Goal: Task Accomplishment & Management: Use online tool/utility

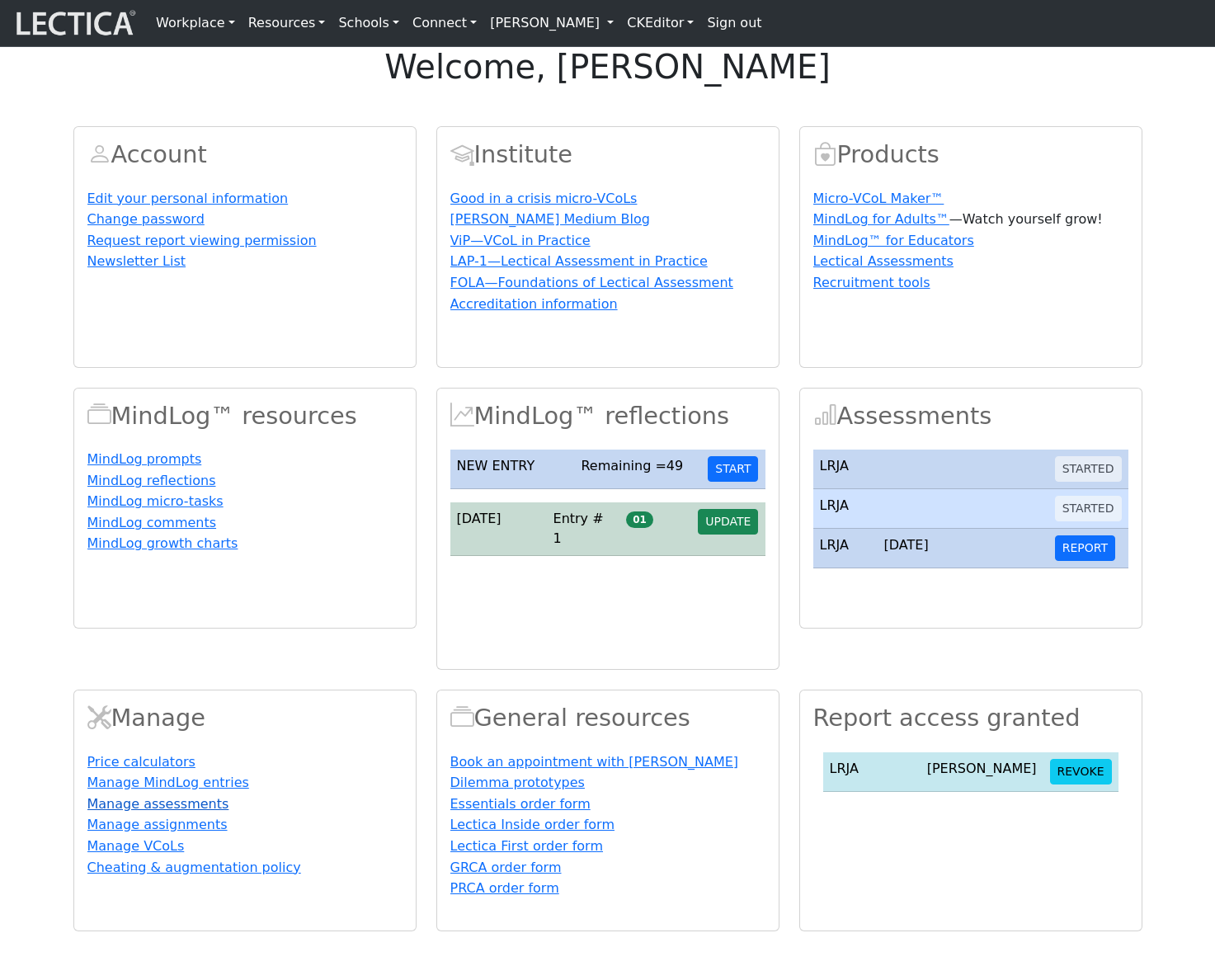
click at [212, 812] on link "Manage assessments" at bounding box center [158, 804] width 142 height 16
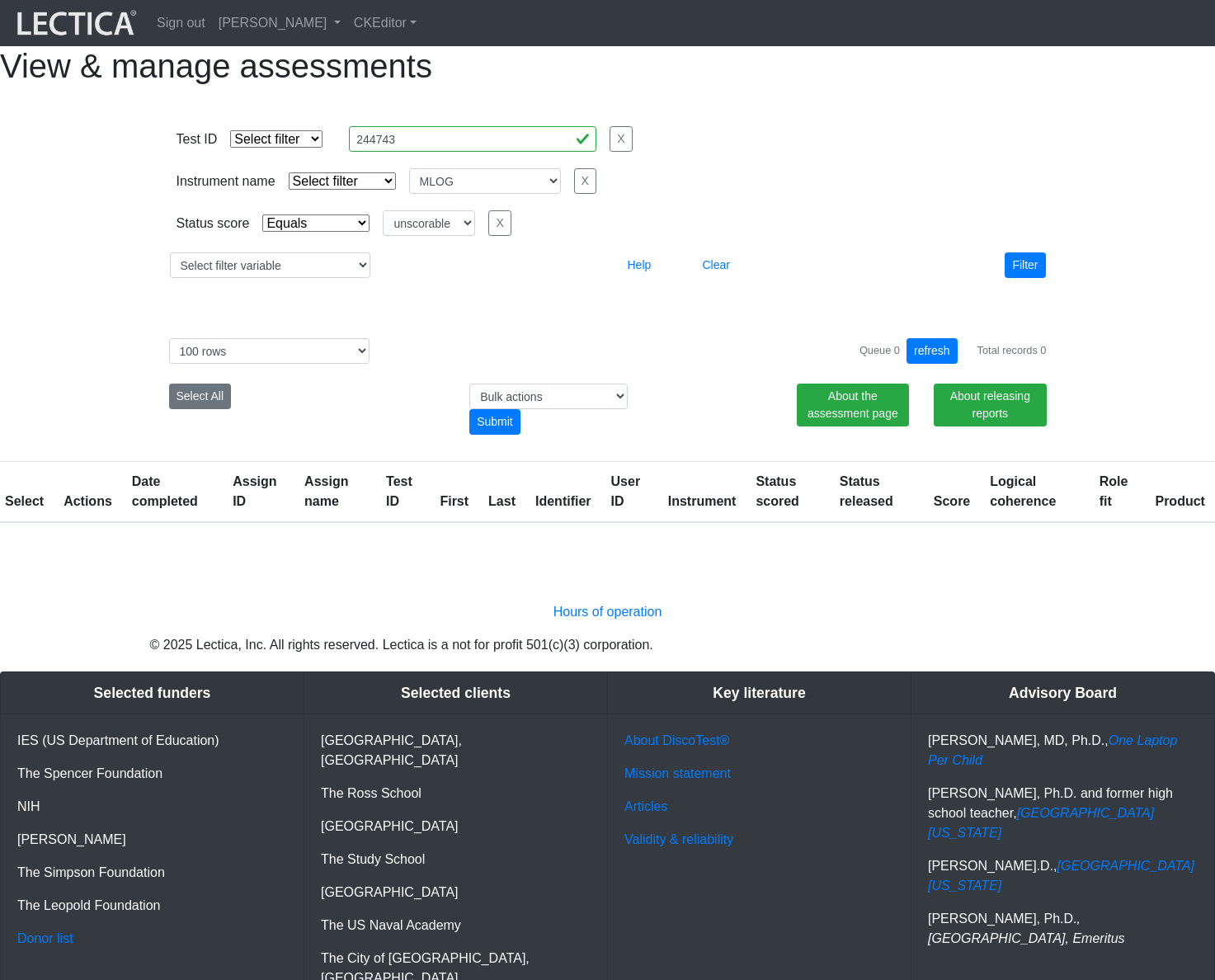
select select
select select "MLOG"
select select "unscorable"
select select "100"
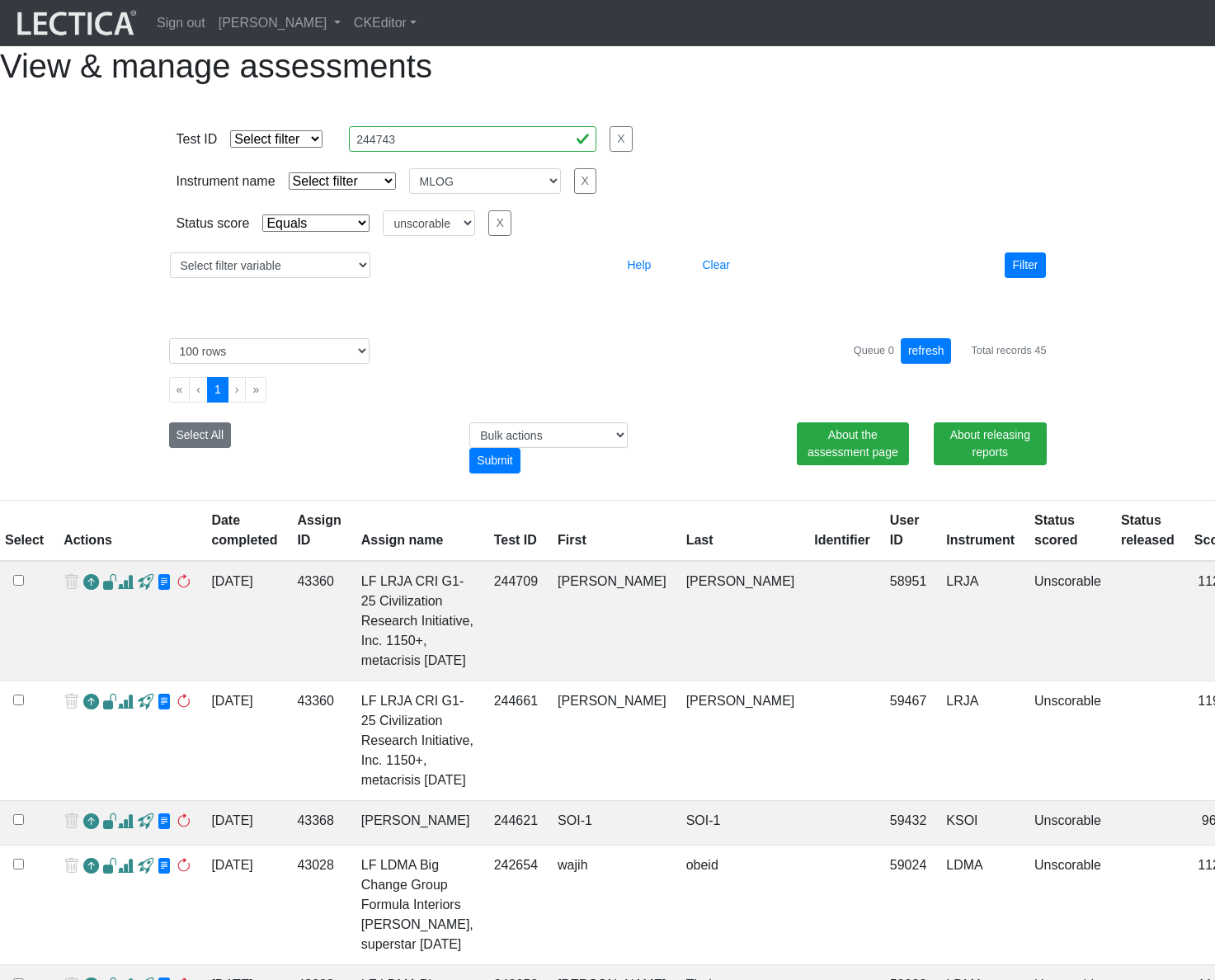
click at [293, 473] on div "Select All" at bounding box center [307, 447] width 301 height 51
click at [212, 448] on button "Select All" at bounding box center [200, 435] width 63 height 26
checkbox input "true"
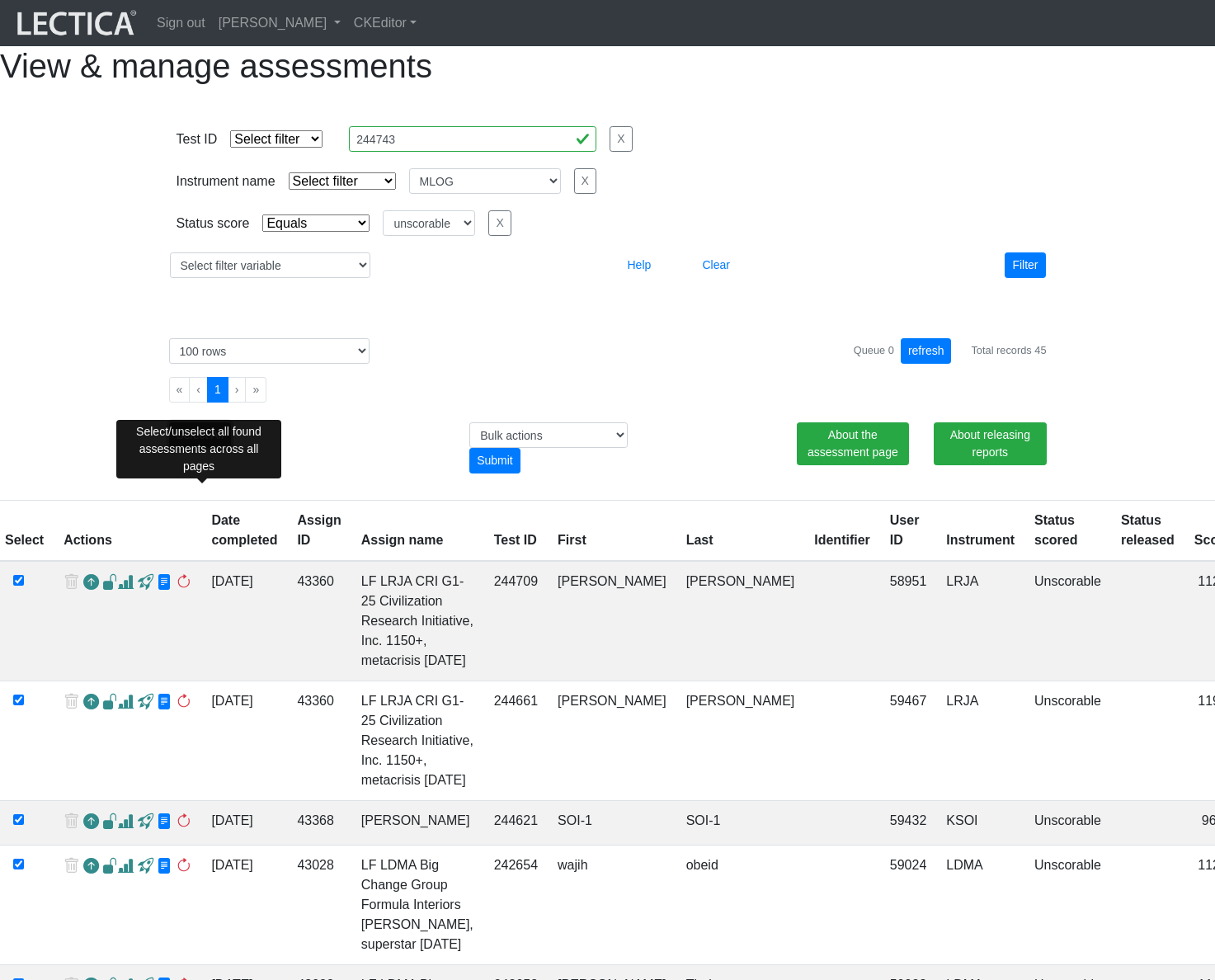
checkbox input "true"
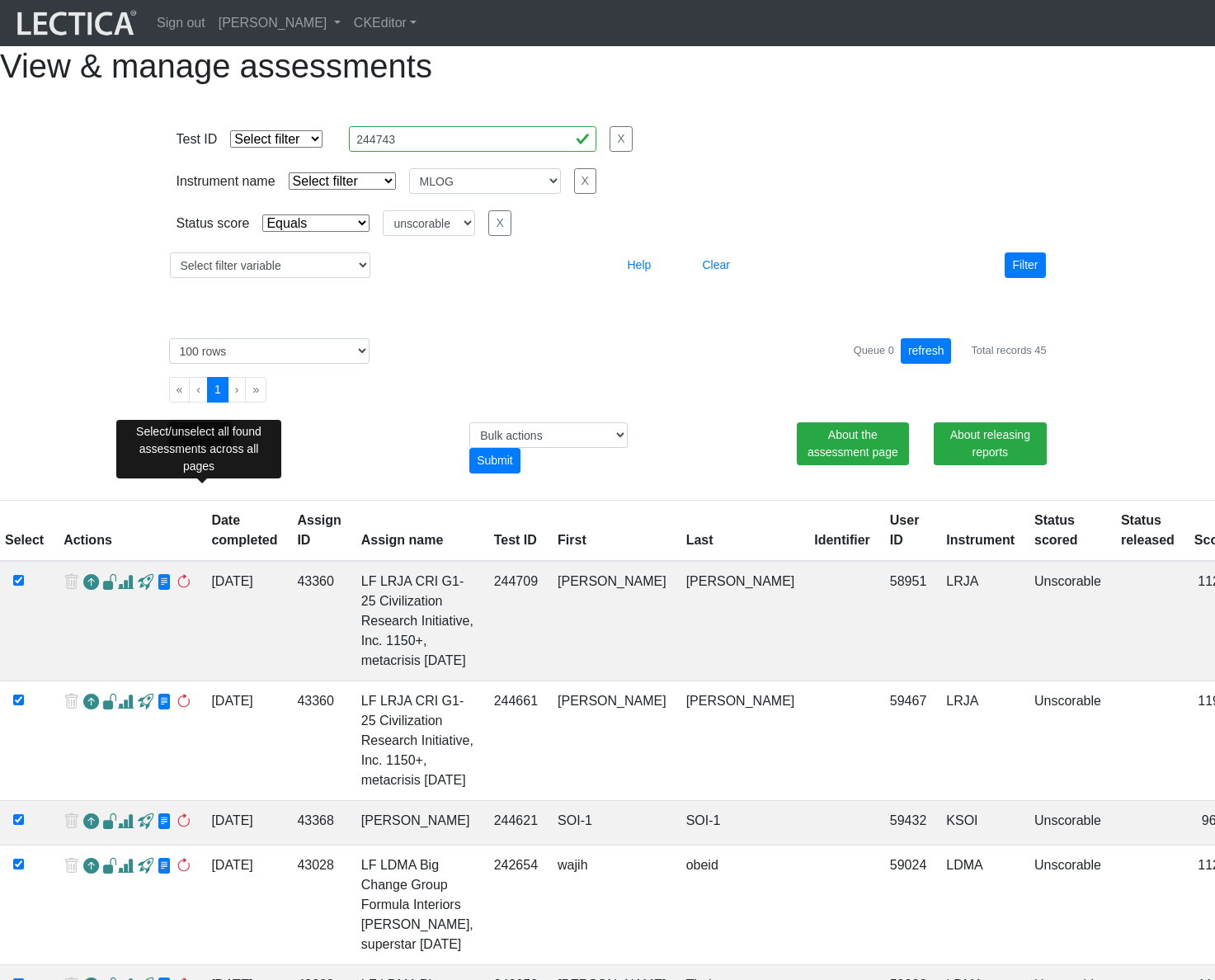
checkbox input "true"
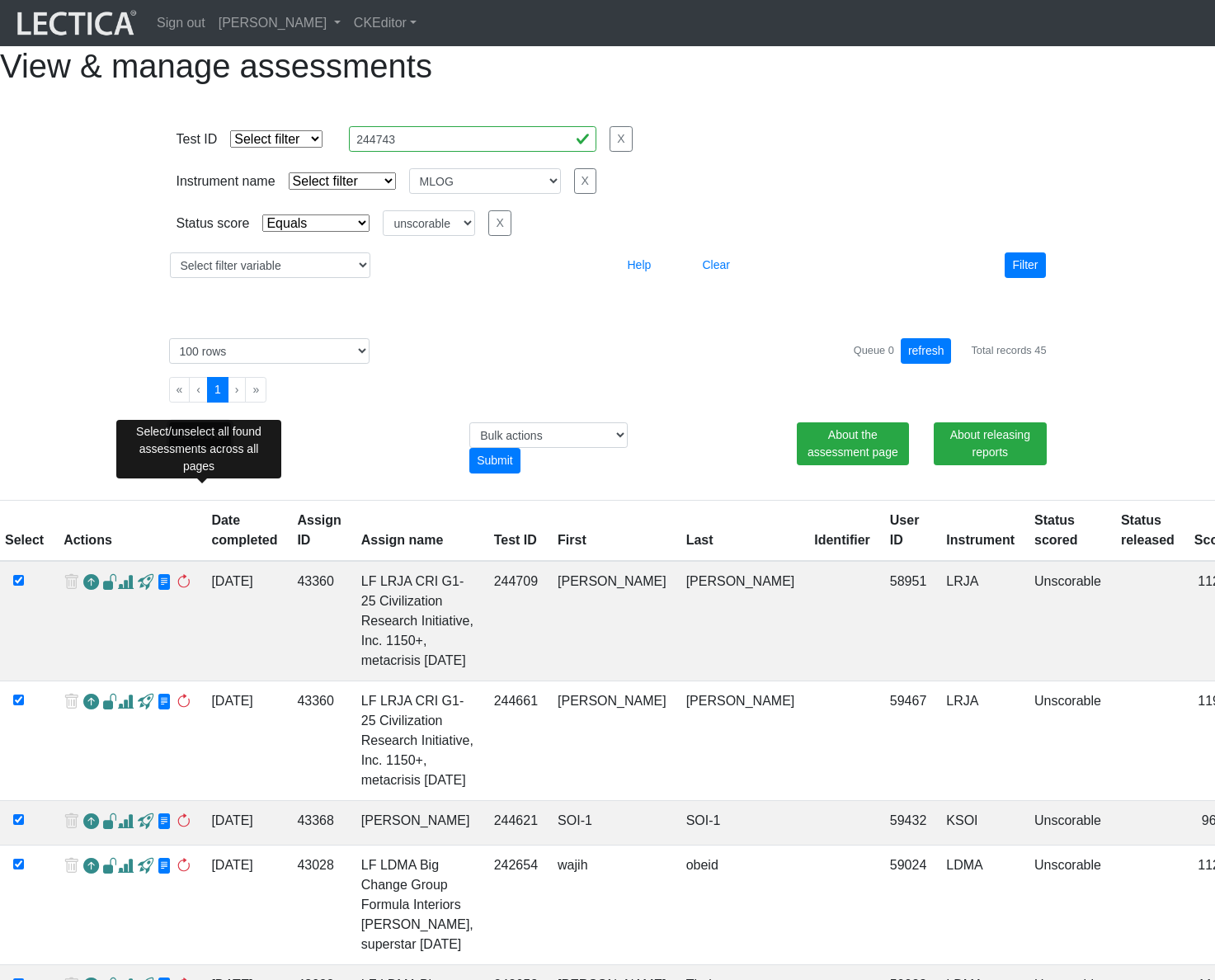
checkbox input "true"
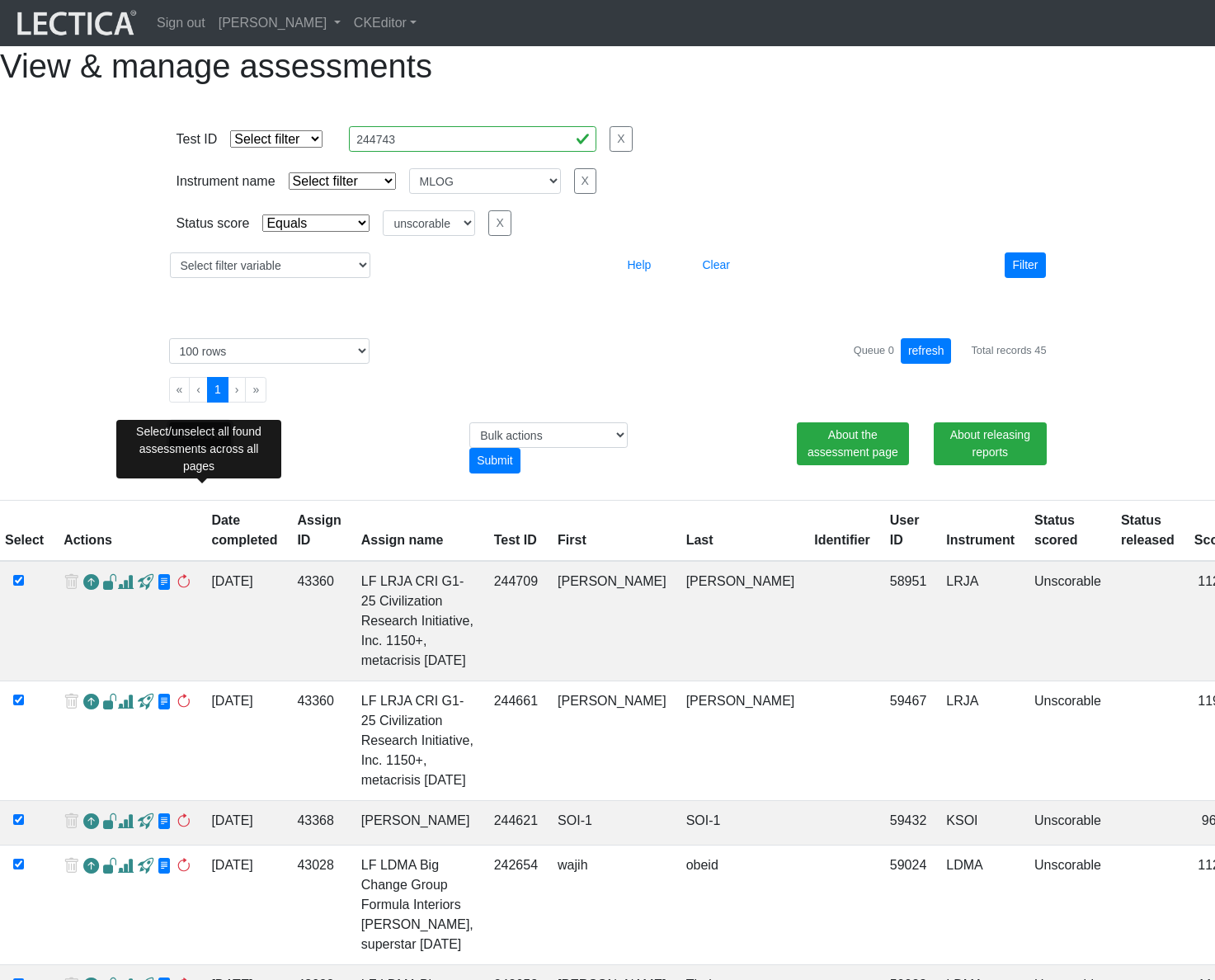
checkbox input "true"
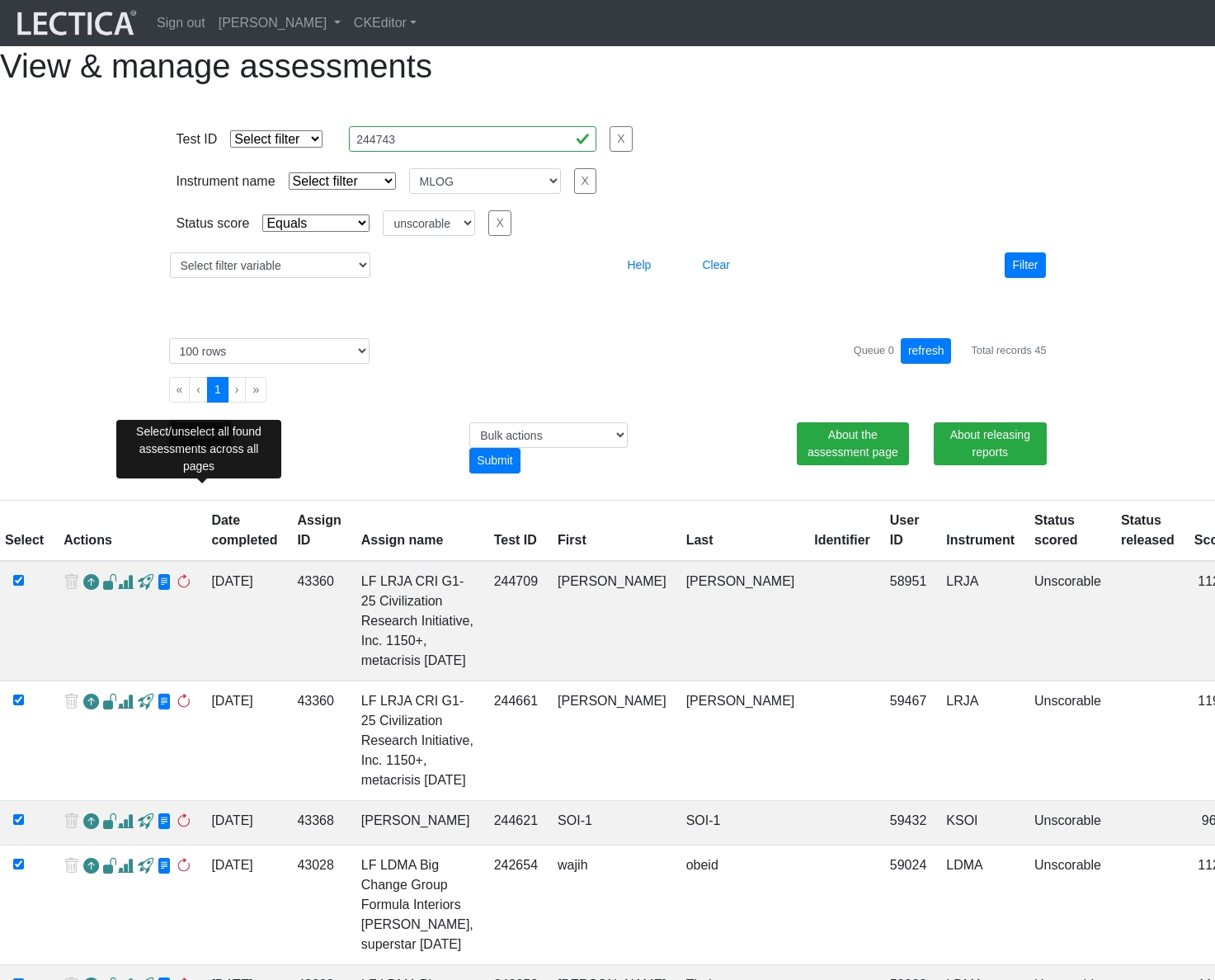
checkbox input "true"
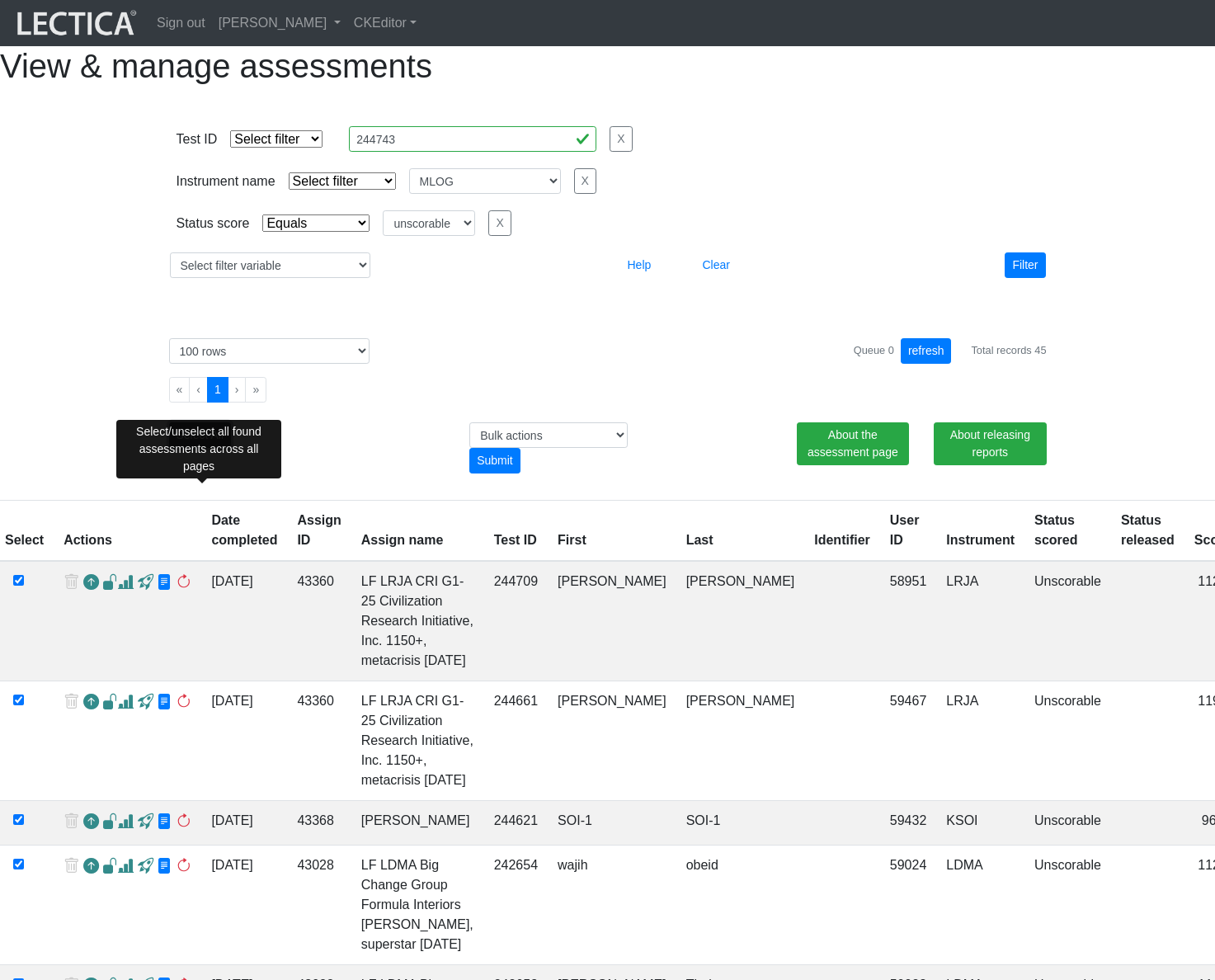
checkbox input "true"
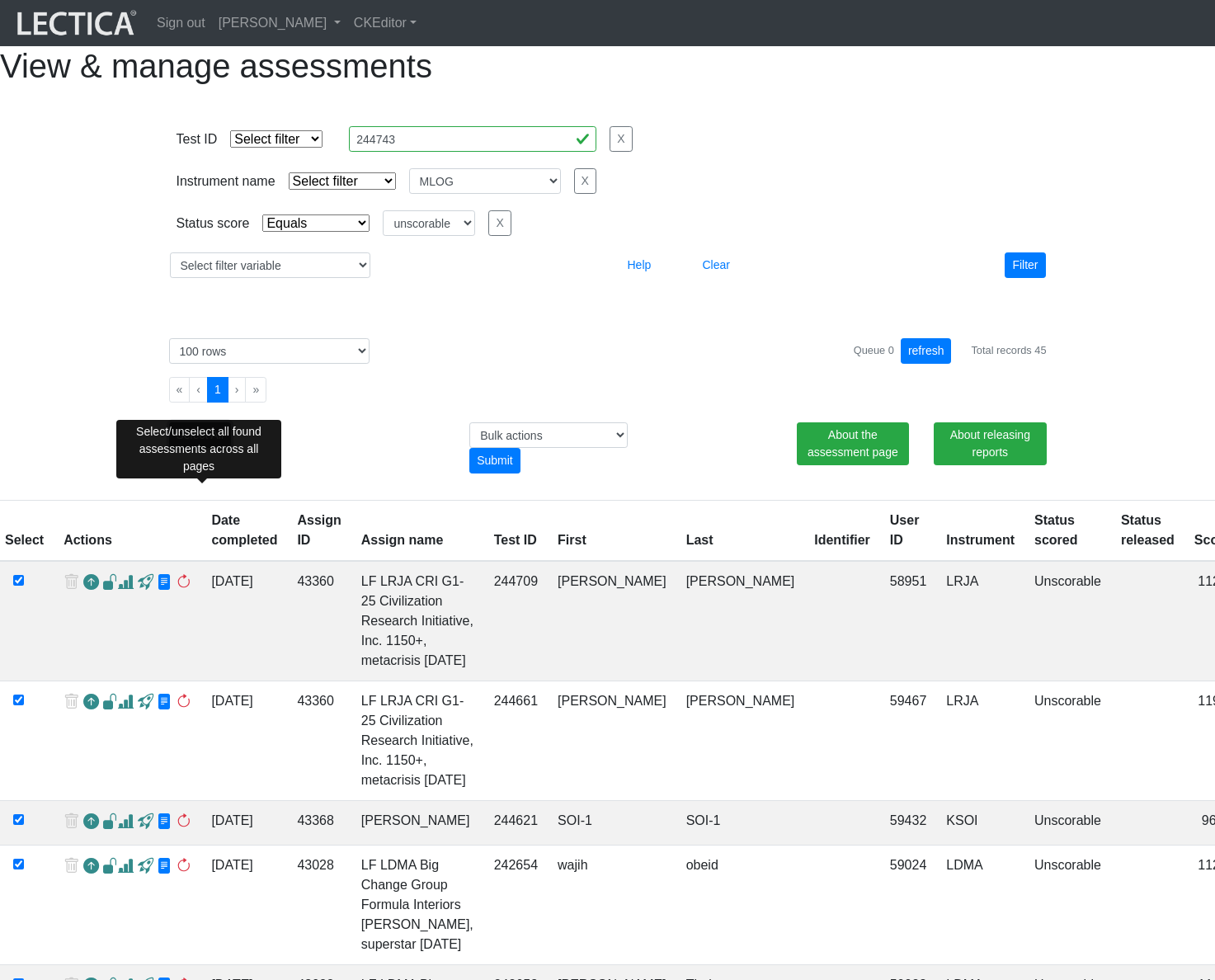
checkbox input "true"
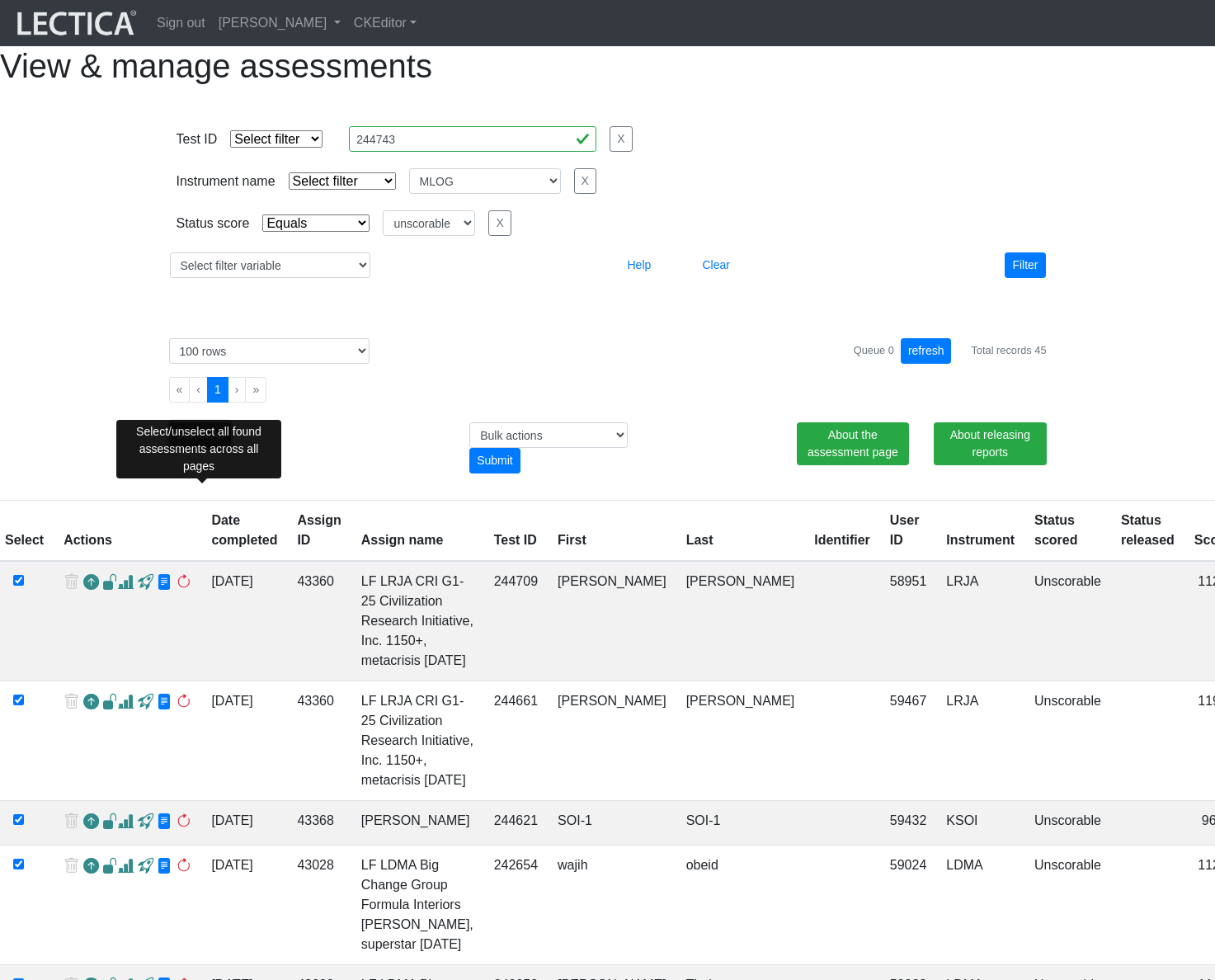
checkbox input "true"
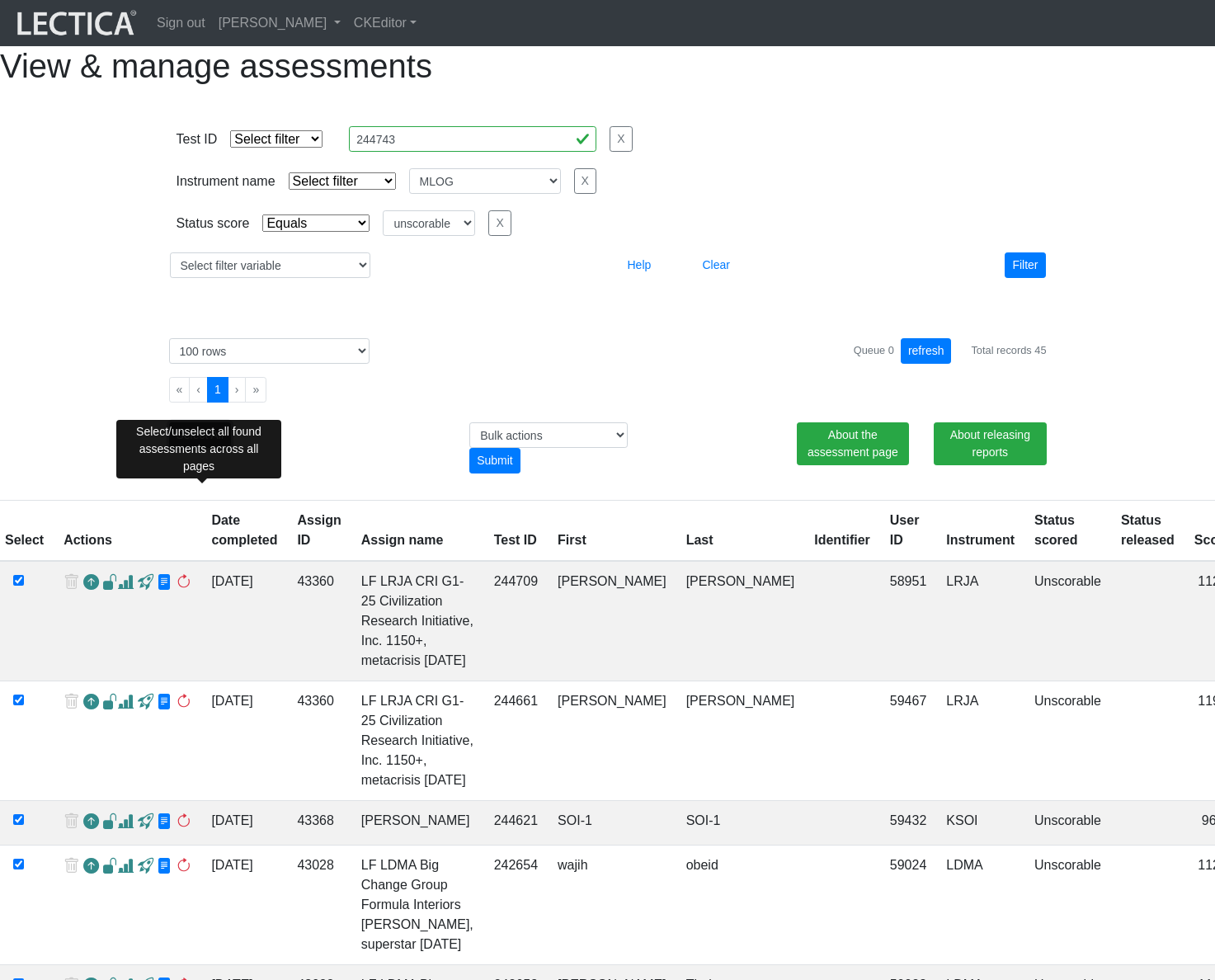
checkbox input "true"
click at [451, 78] on h1 "View & manage assessments" at bounding box center [607, 66] width 1215 height 40
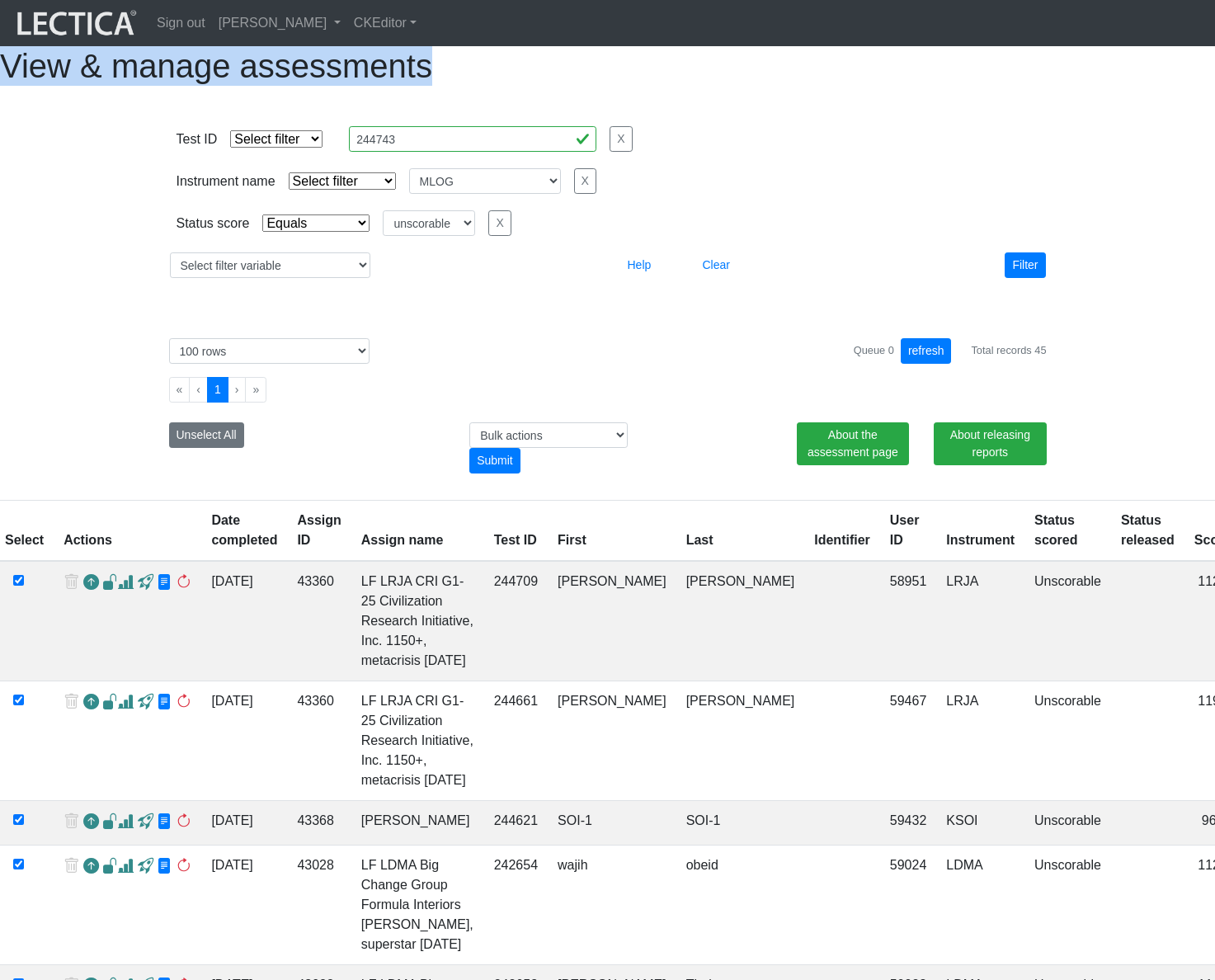
drag, startPoint x: 451, startPoint y: 78, endPoint x: 756, endPoint y: 73, distance: 305.0
click at [756, 73] on h1 "View & manage assessments" at bounding box center [607, 66] width 1215 height 40
click at [990, 85] on div "View & manage assessments" at bounding box center [607, 66] width 1215 height 40
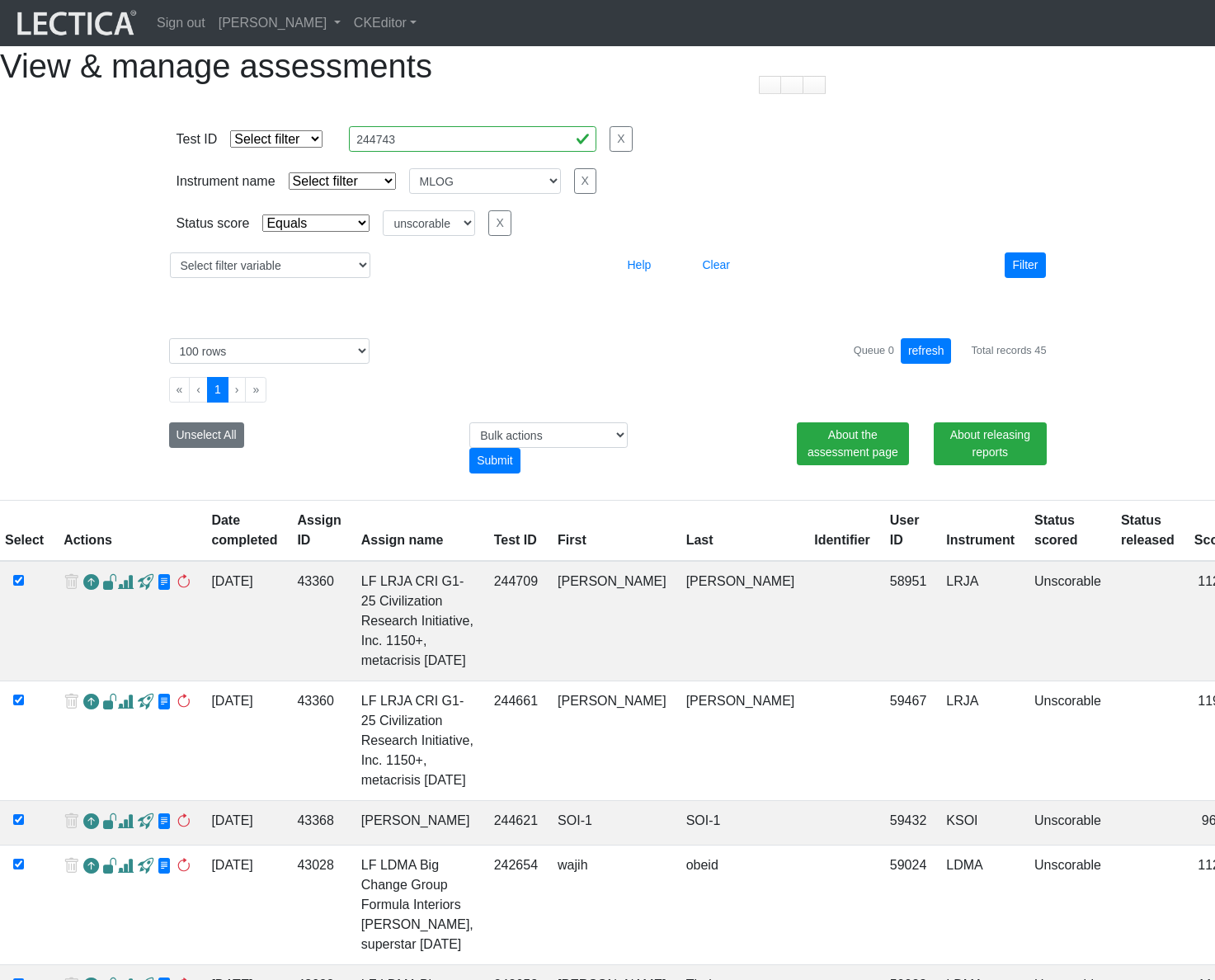
click at [319, 231] on select "Select filter Equals Does not equal" at bounding box center [316, 223] width 107 height 17
click at [426, 236] on select "created finalized_cs finalized_ls finalized_ss scored_cs started unscorable" at bounding box center [428, 224] width 92 height 26
click at [383, 236] on select "created finalized_cs finalized_ls finalized_ss scored_cs started unscorable" at bounding box center [428, 224] width 92 height 26
click at [1018, 278] on button "Filter" at bounding box center [1024, 265] width 41 height 26
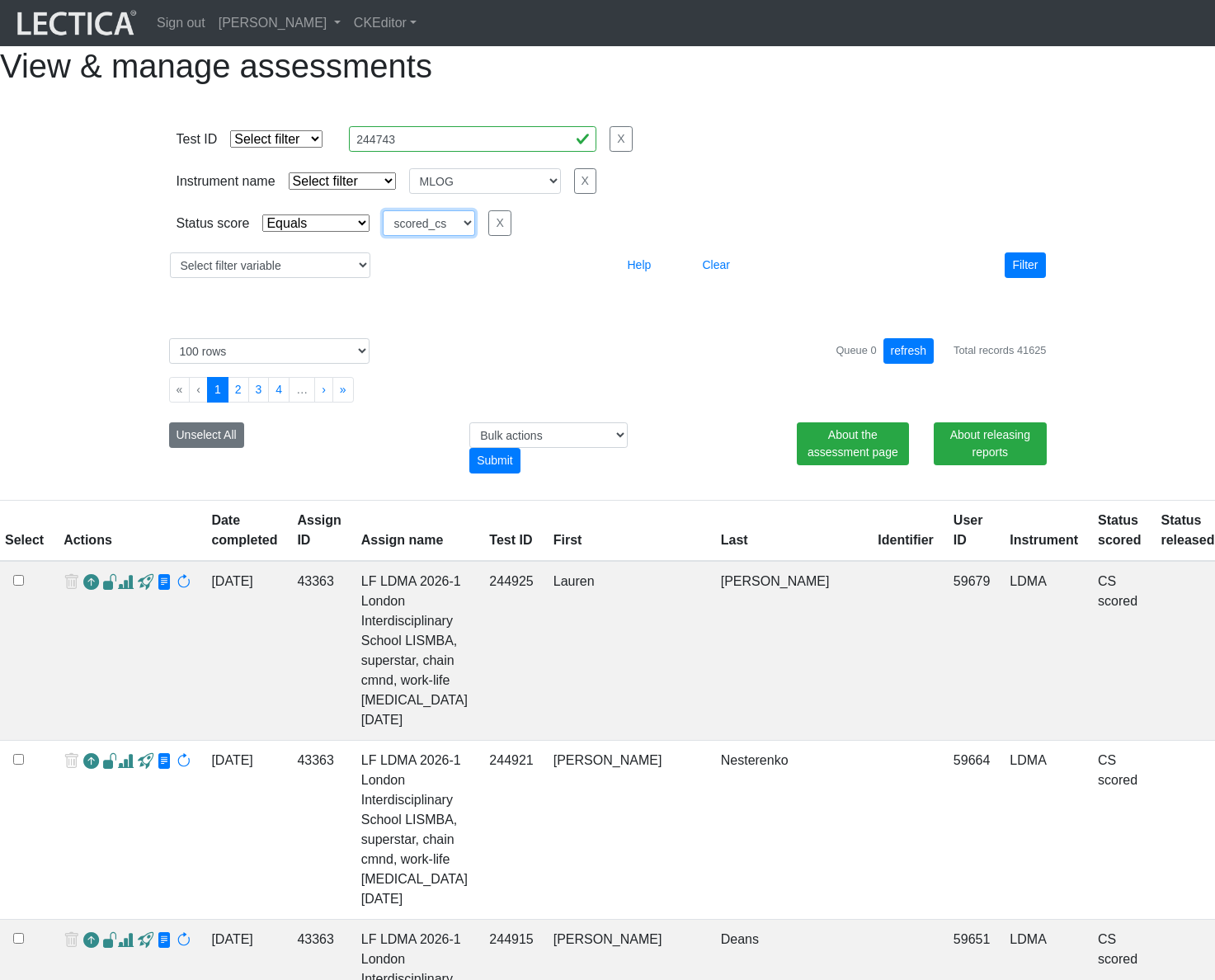
click at [444, 236] on select "created finalized_cs finalized_ls finalized_ss scored_cs started unscorable" at bounding box center [428, 224] width 92 height 26
select select "finalized_ss"
click at [383, 236] on select "created finalized_cs finalized_ls finalized_ss scored_cs started unscorable" at bounding box center [428, 224] width 92 height 26
click at [1024, 278] on button "Filter" at bounding box center [1024, 265] width 41 height 26
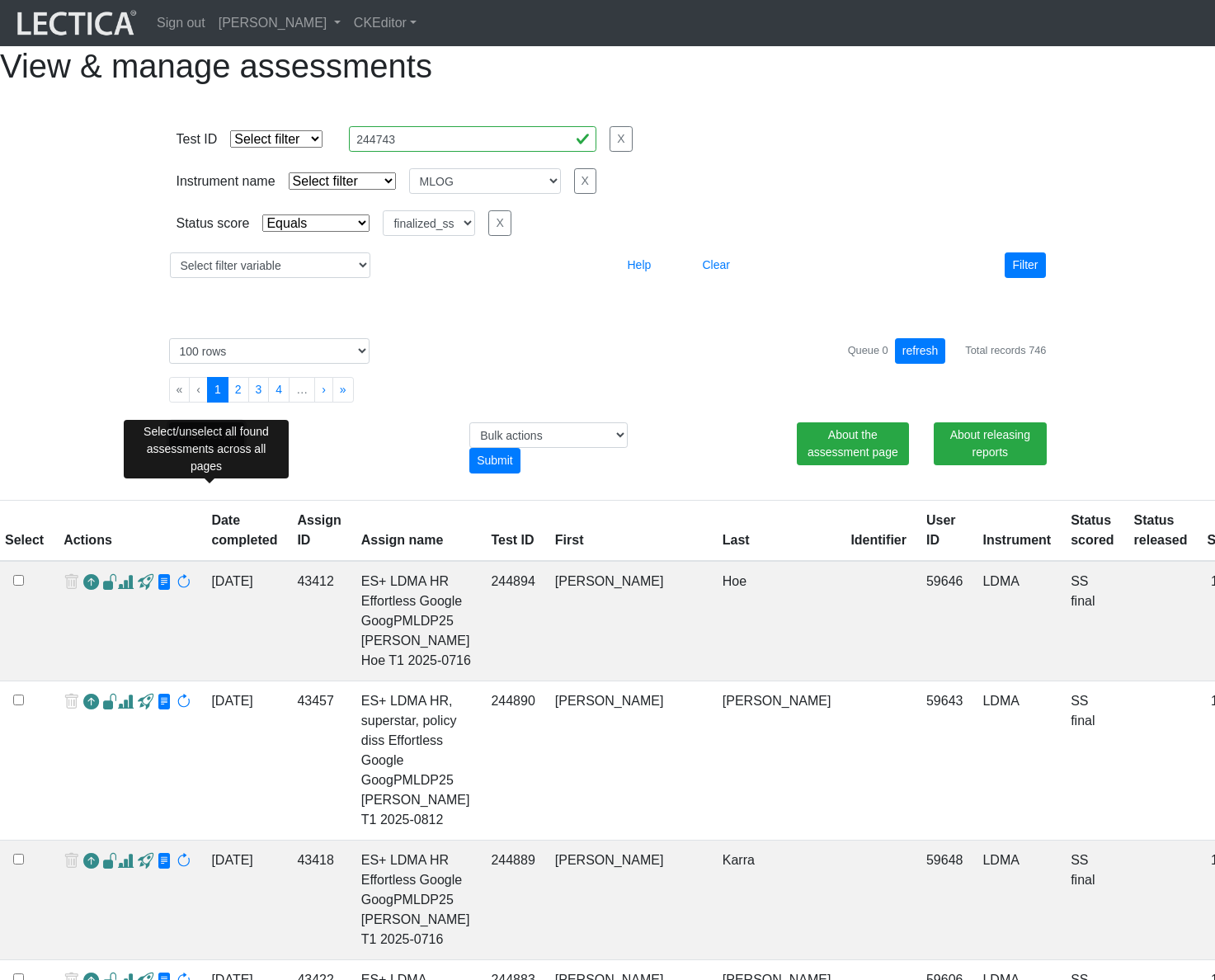
click at [217, 448] on button "Unselect All" at bounding box center [206, 435] width 75 height 26
click at [200, 448] on button "Select All" at bounding box center [200, 435] width 63 height 26
checkbox input "true"
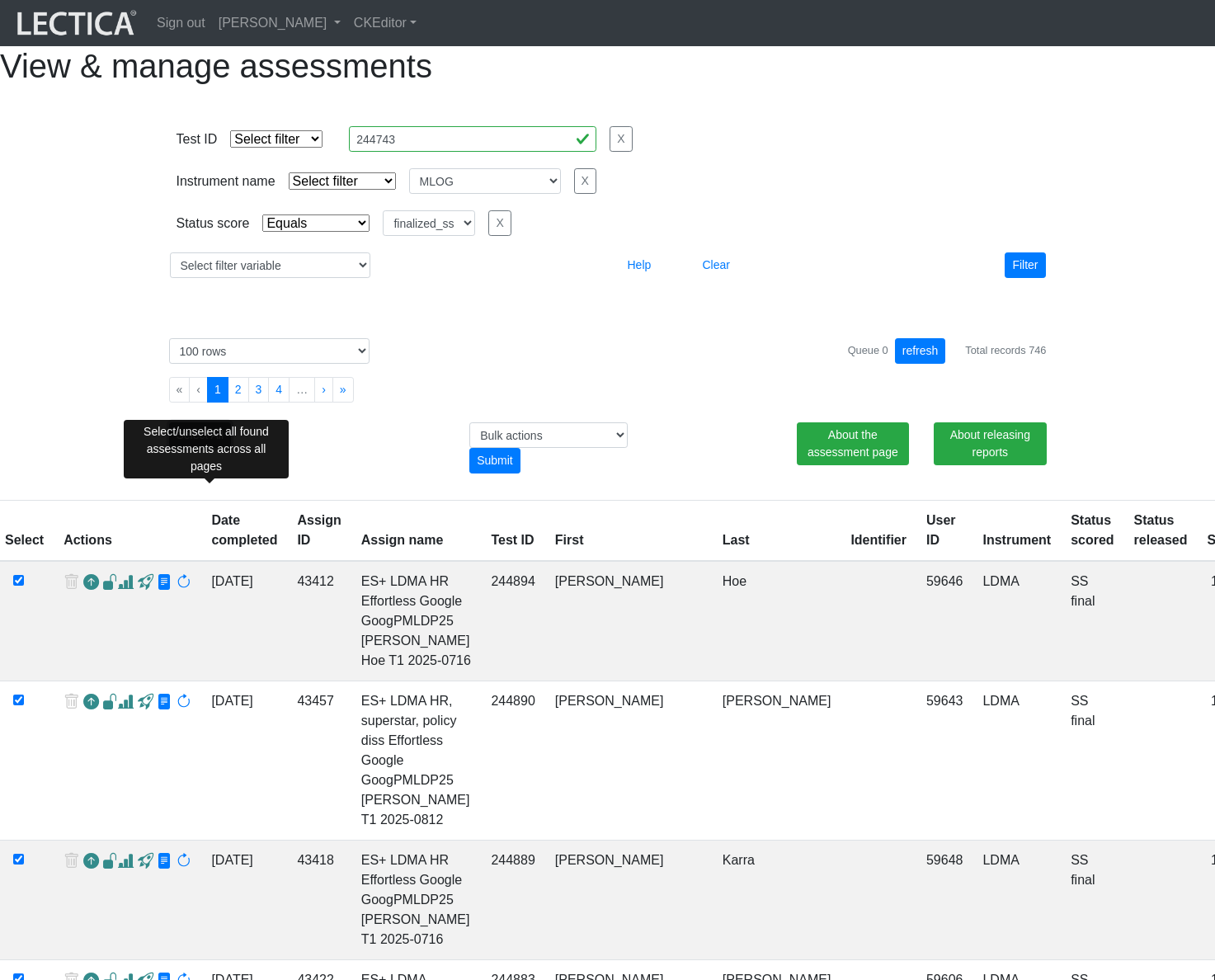
checkbox input "true"
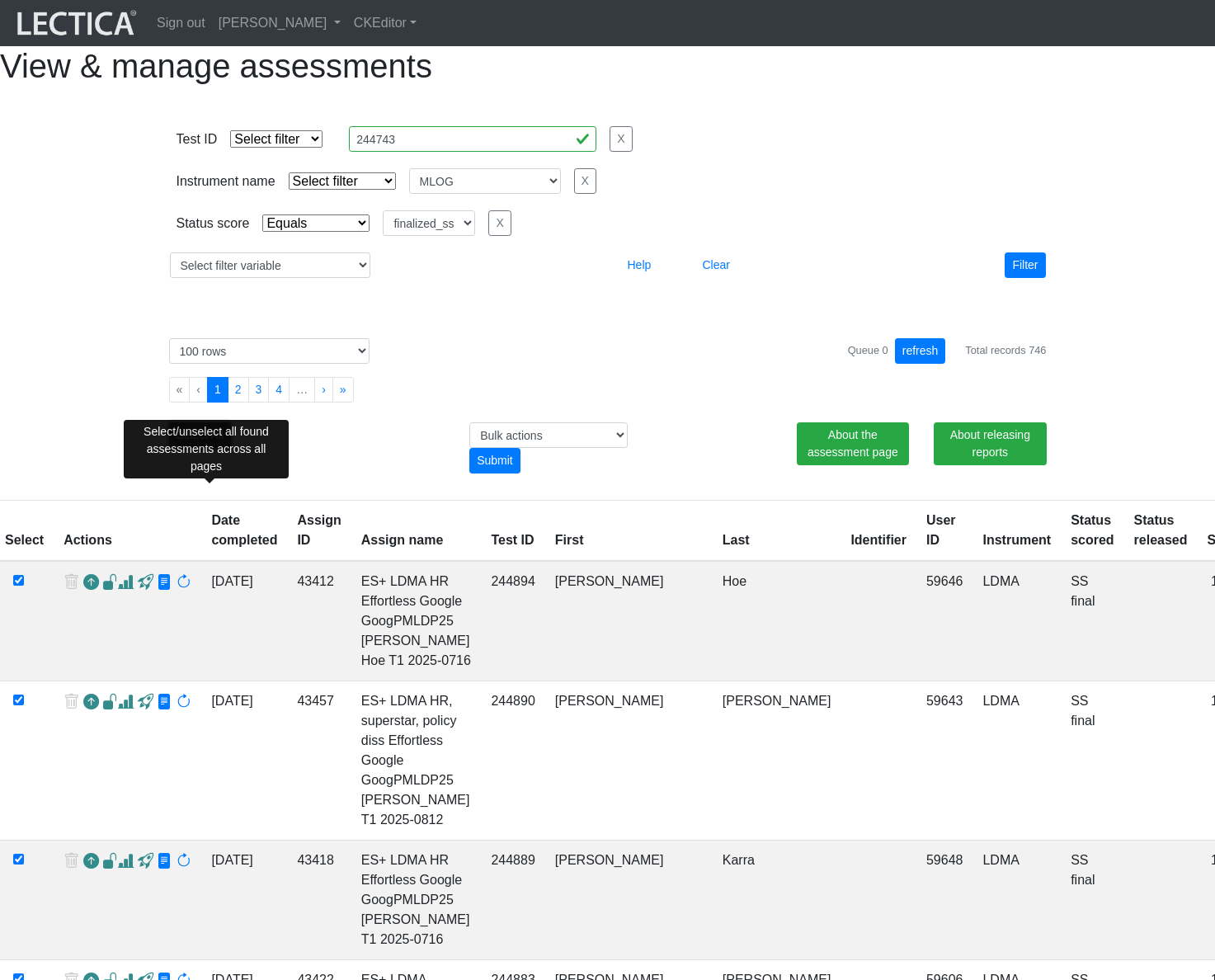
checkbox input "true"
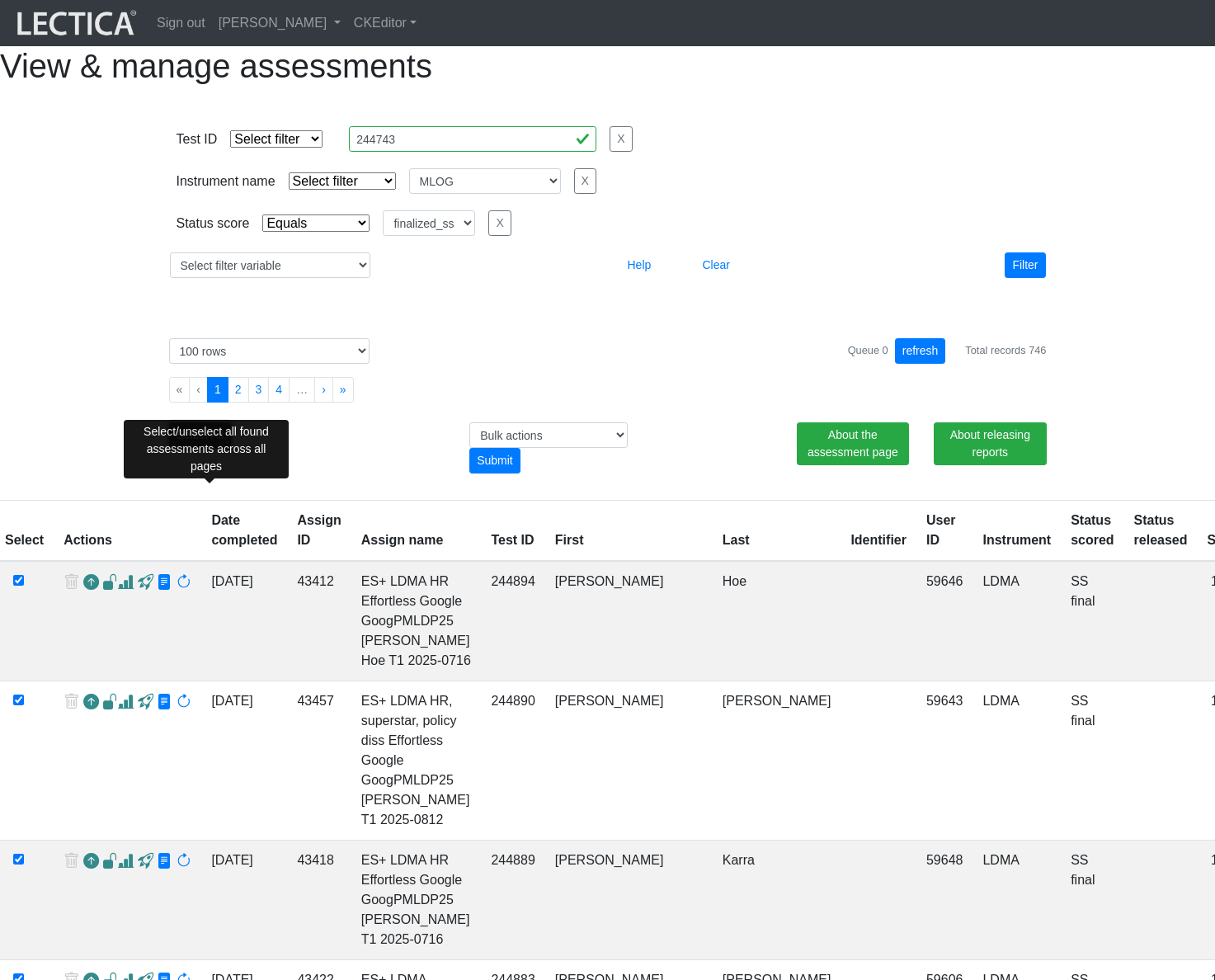
checkbox input "true"
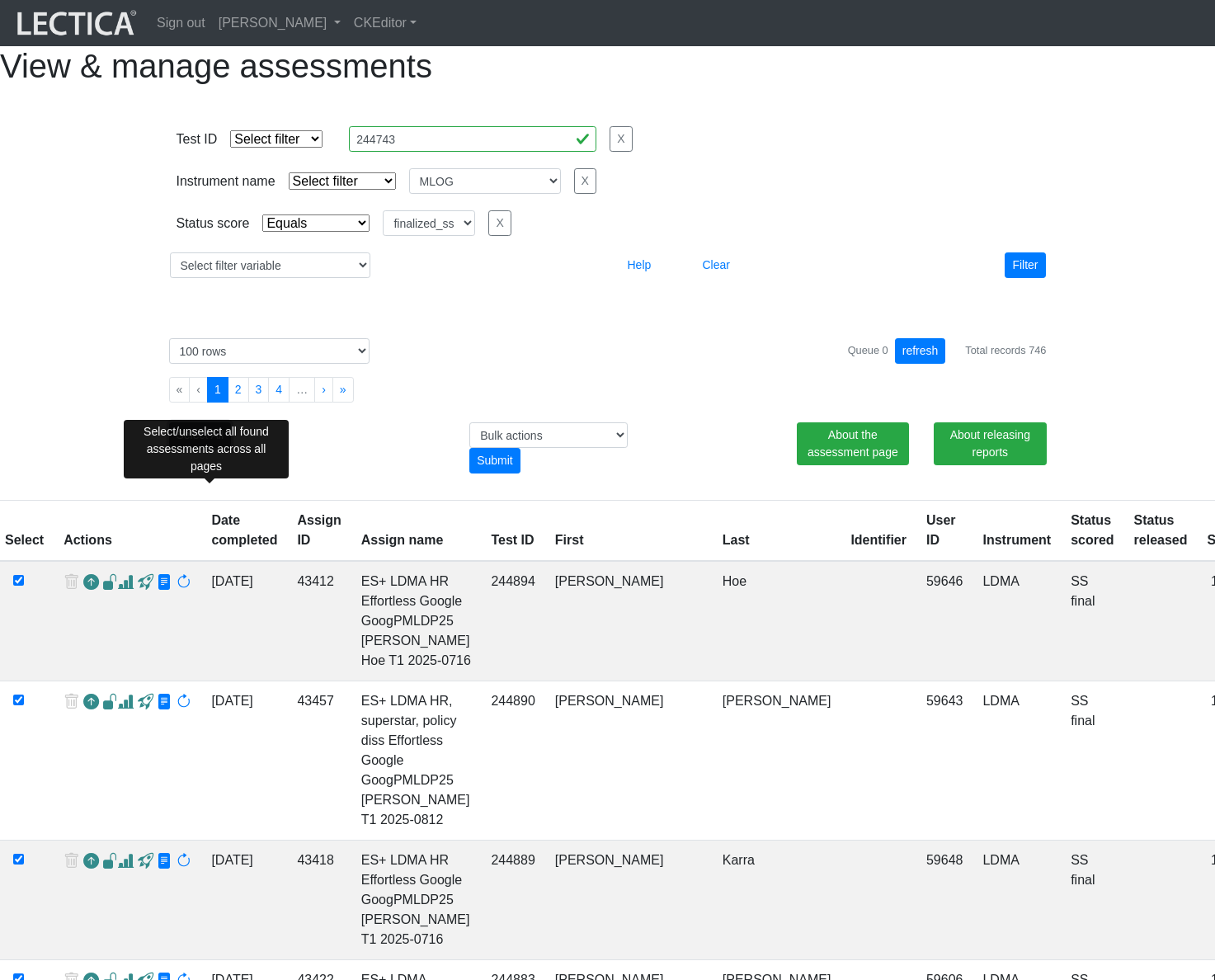
checkbox input "true"
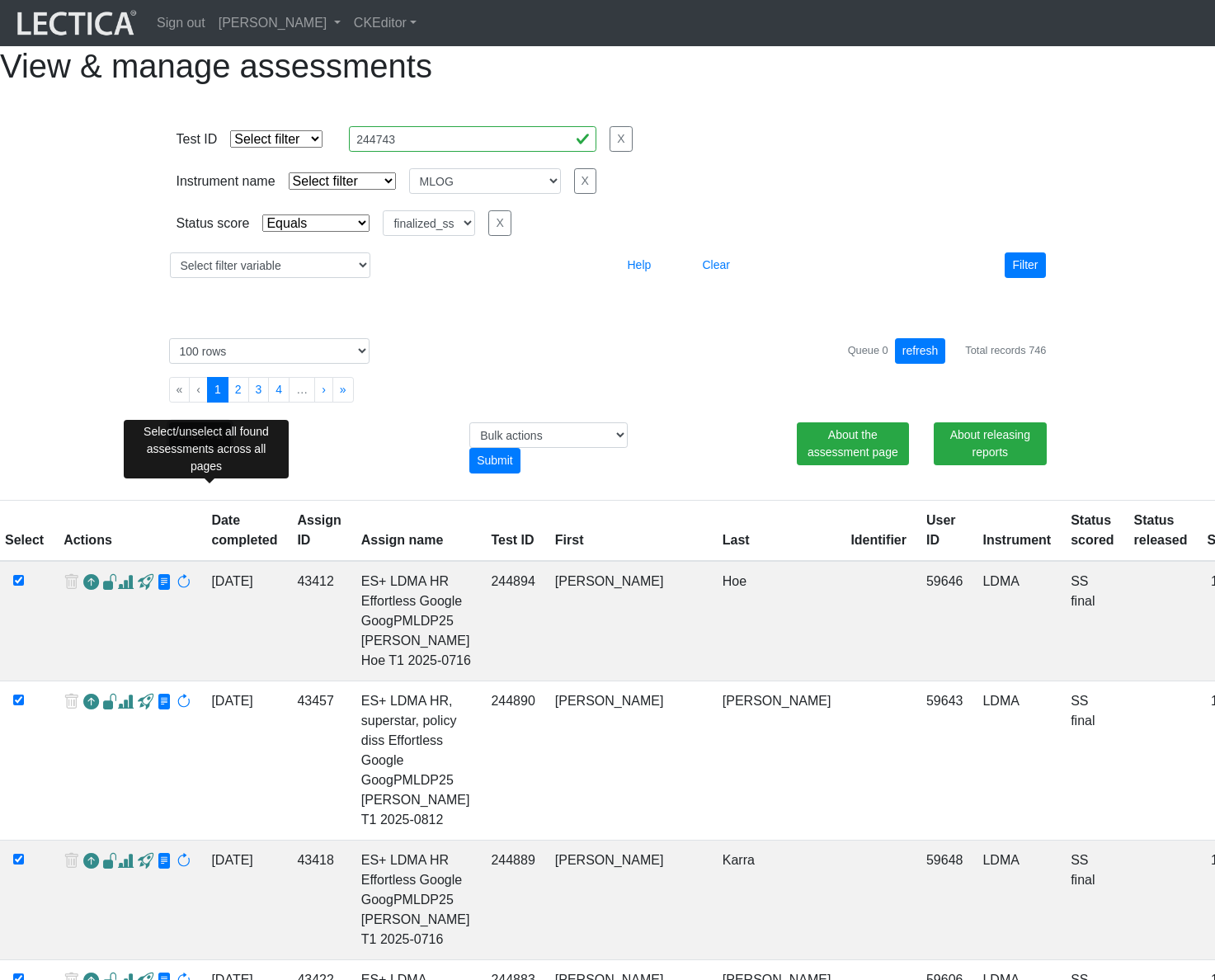
checkbox input "true"
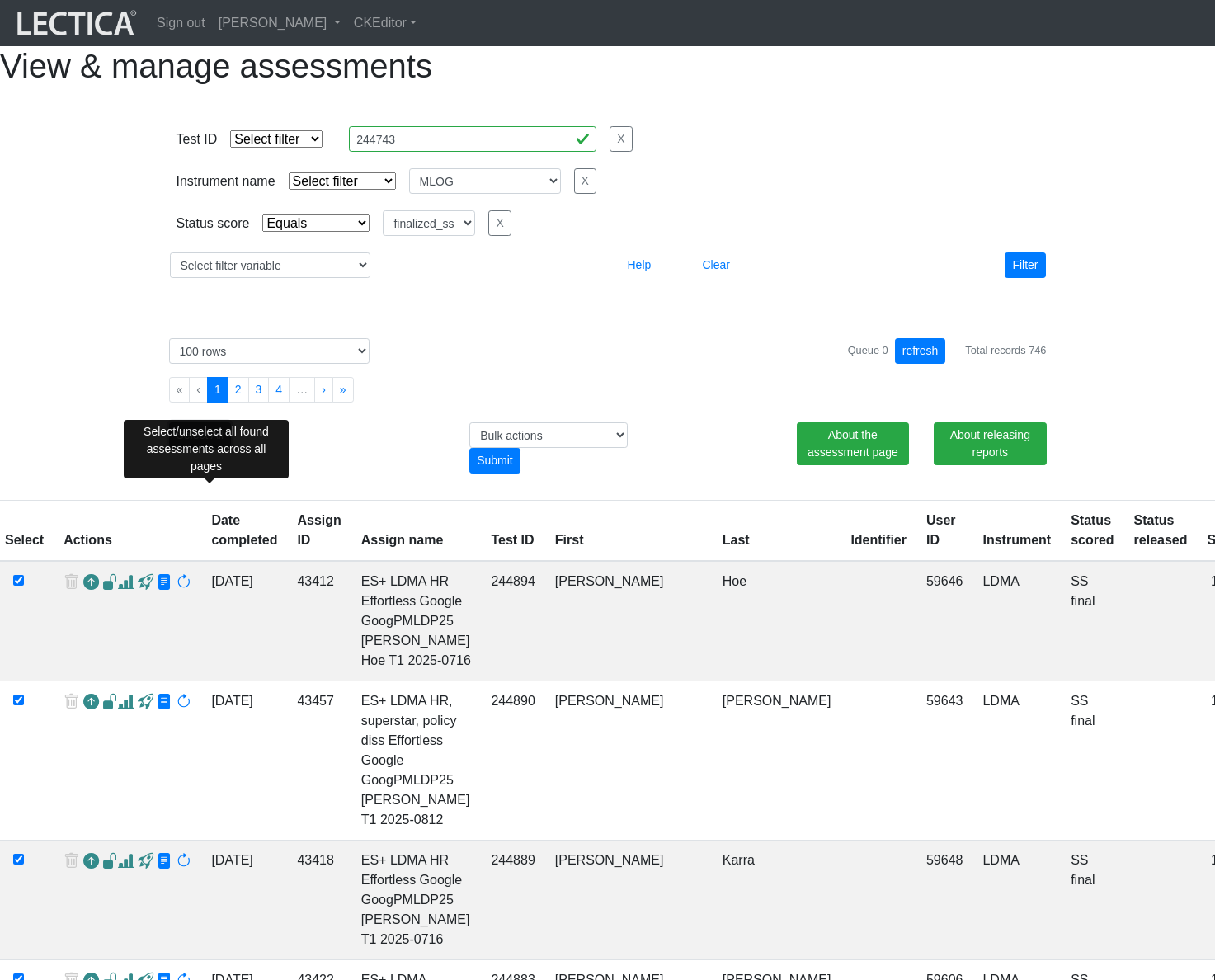
checkbox input "true"
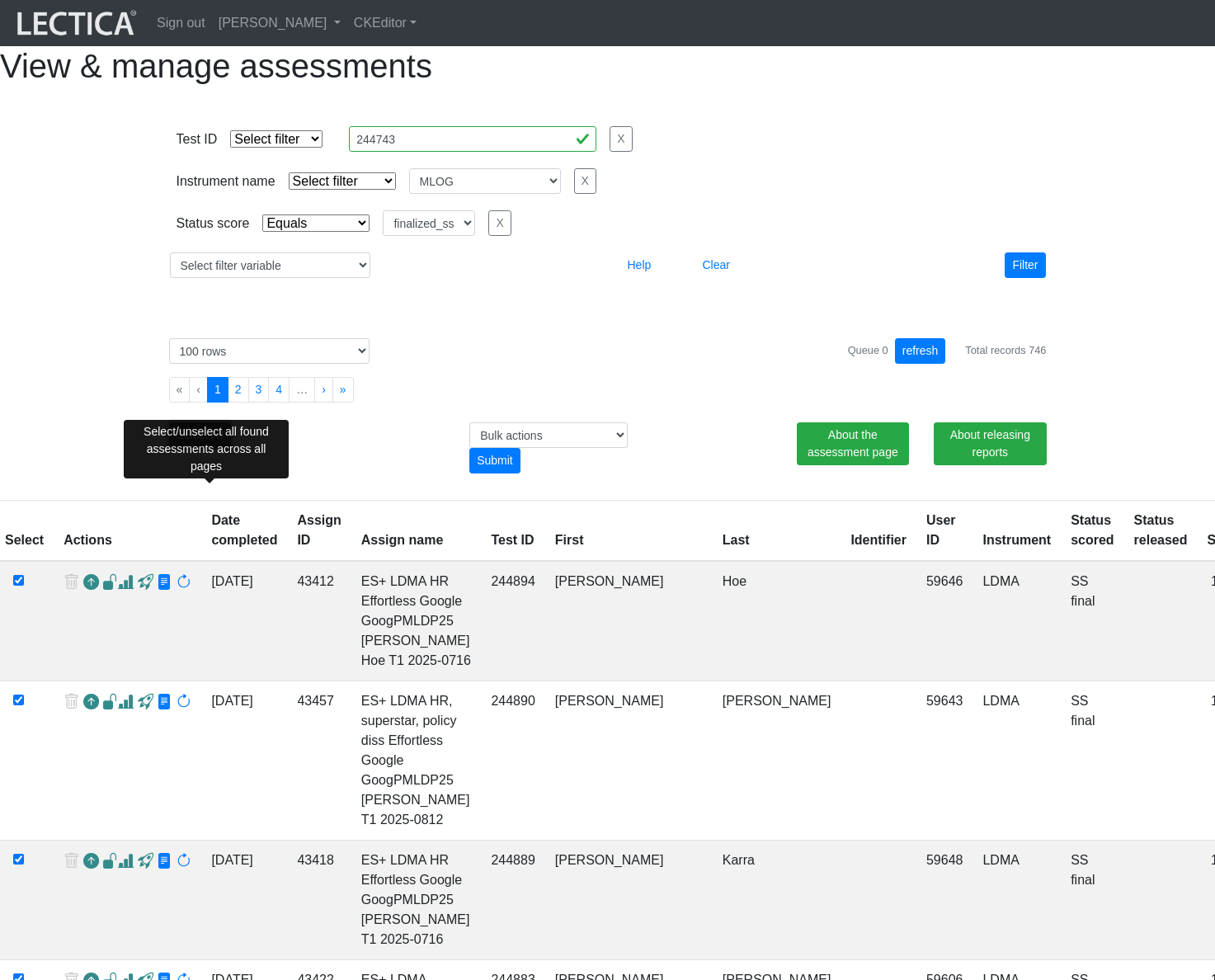
checkbox input "true"
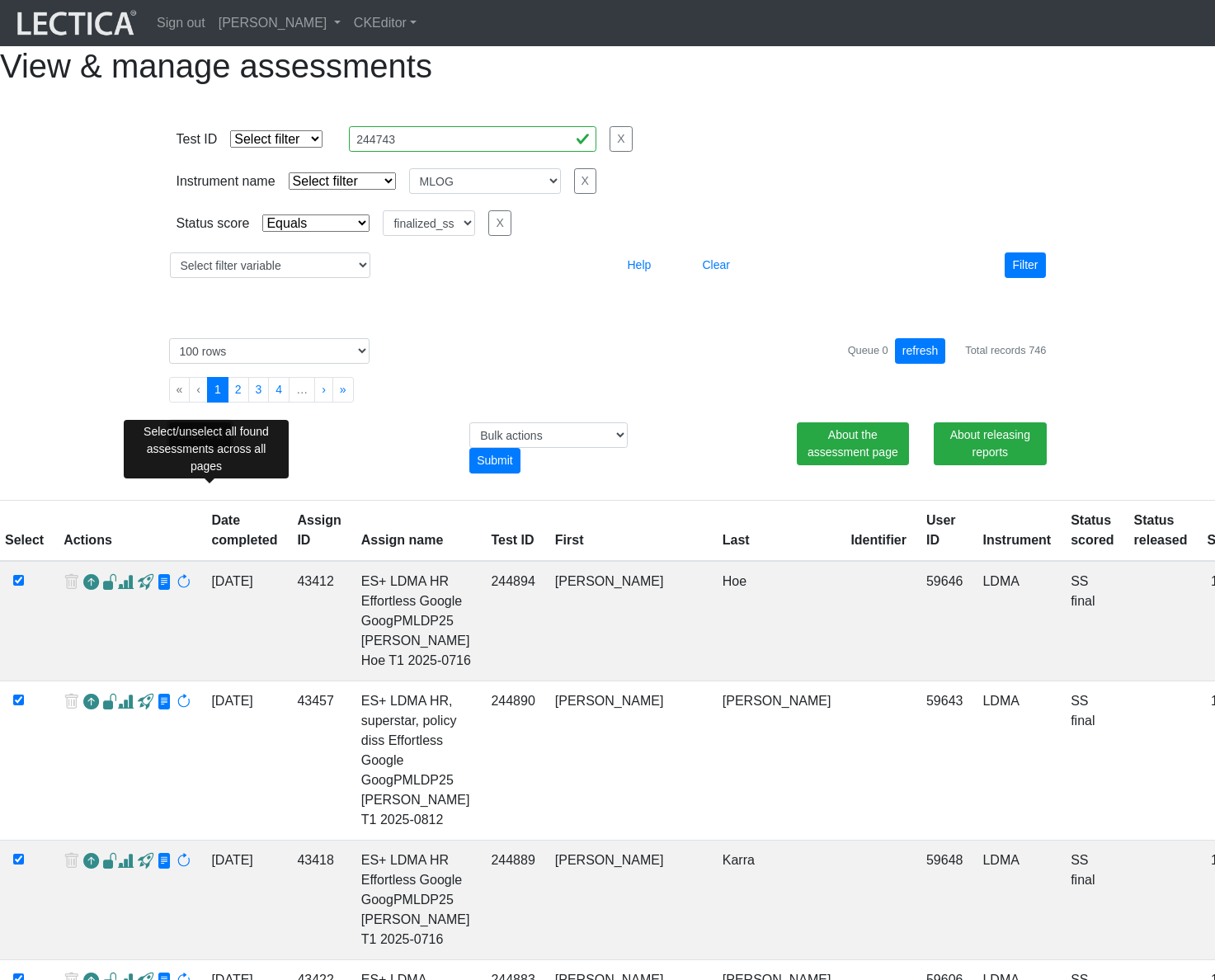
checkbox input "true"
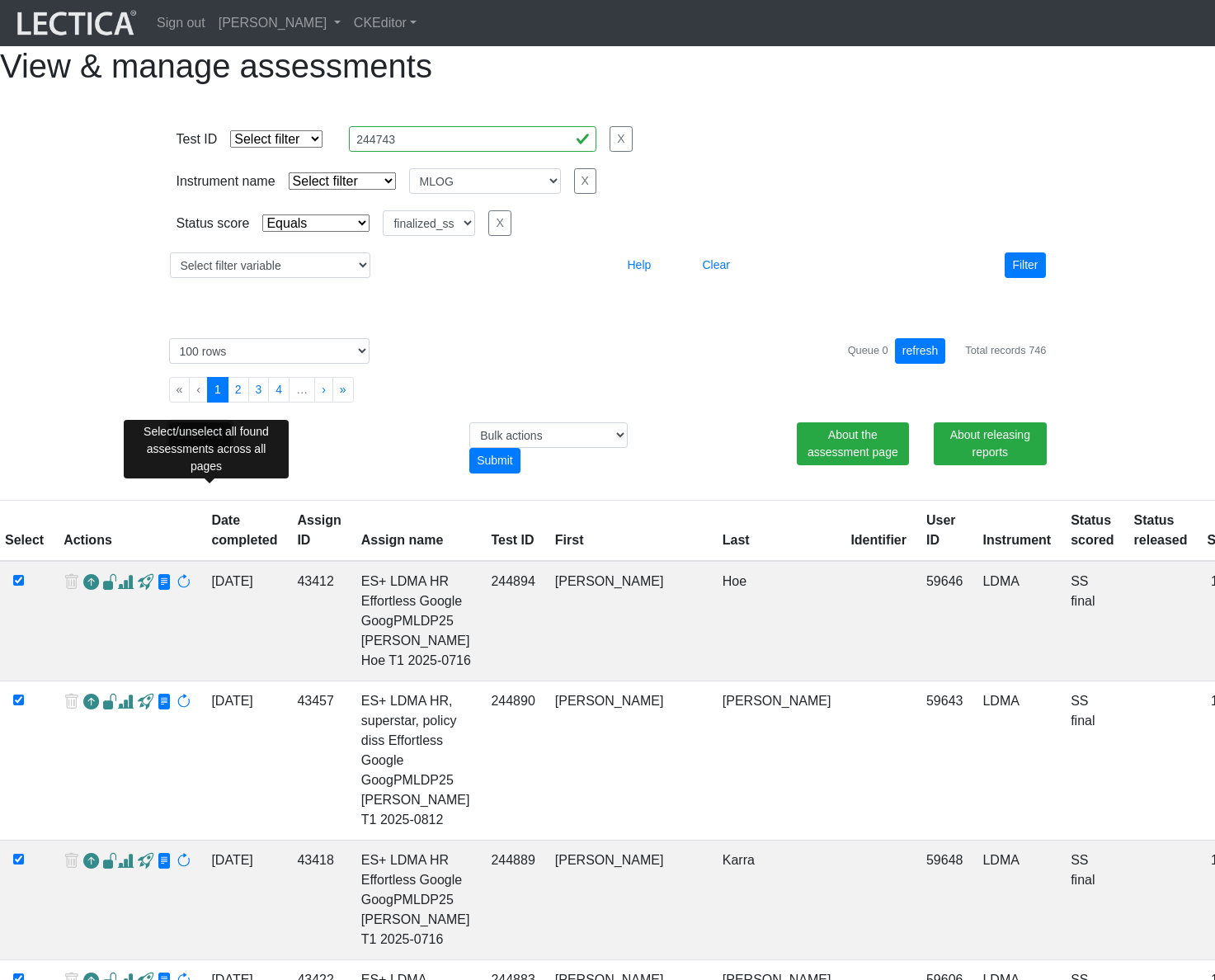
checkbox input "true"
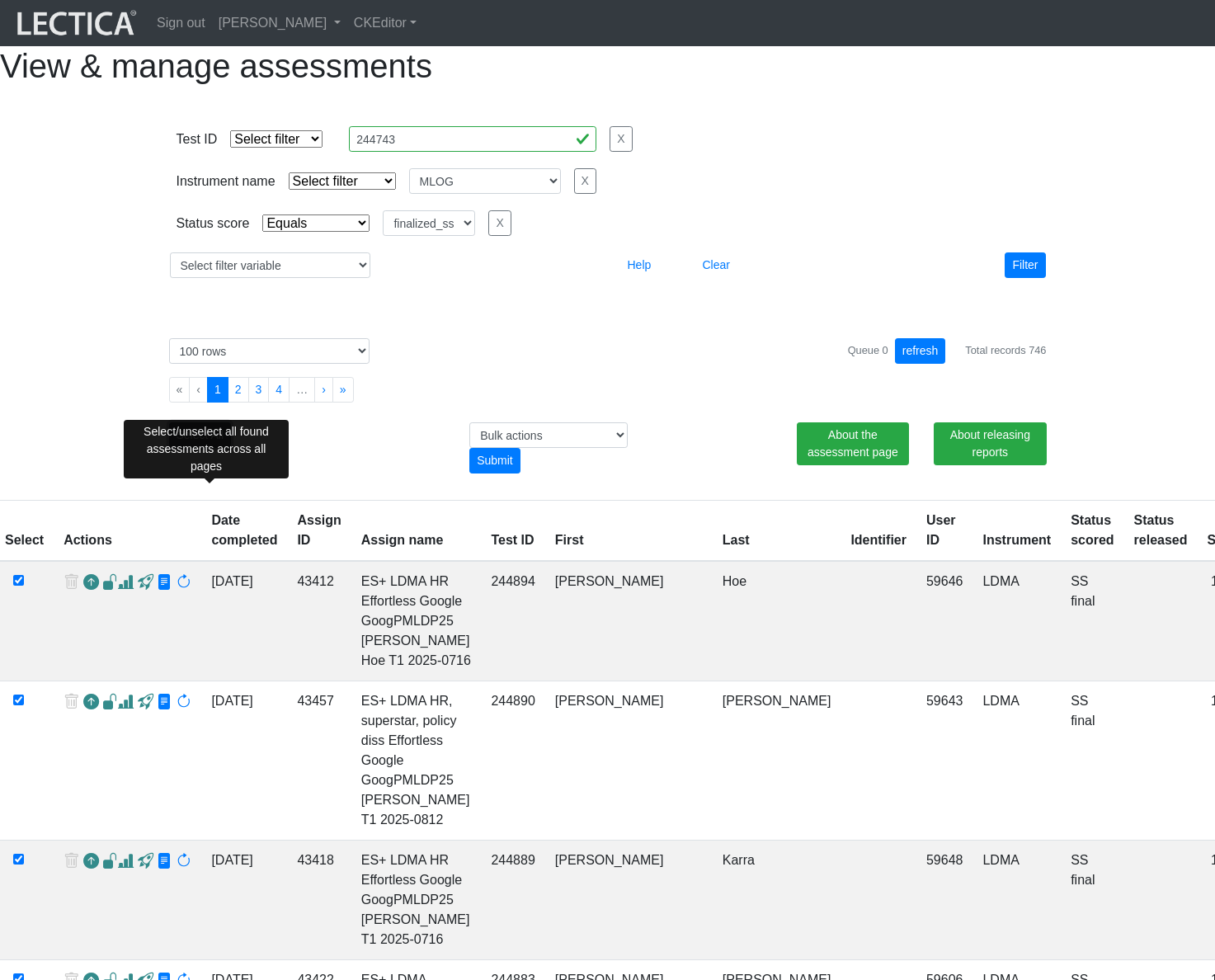
checkbox input "true"
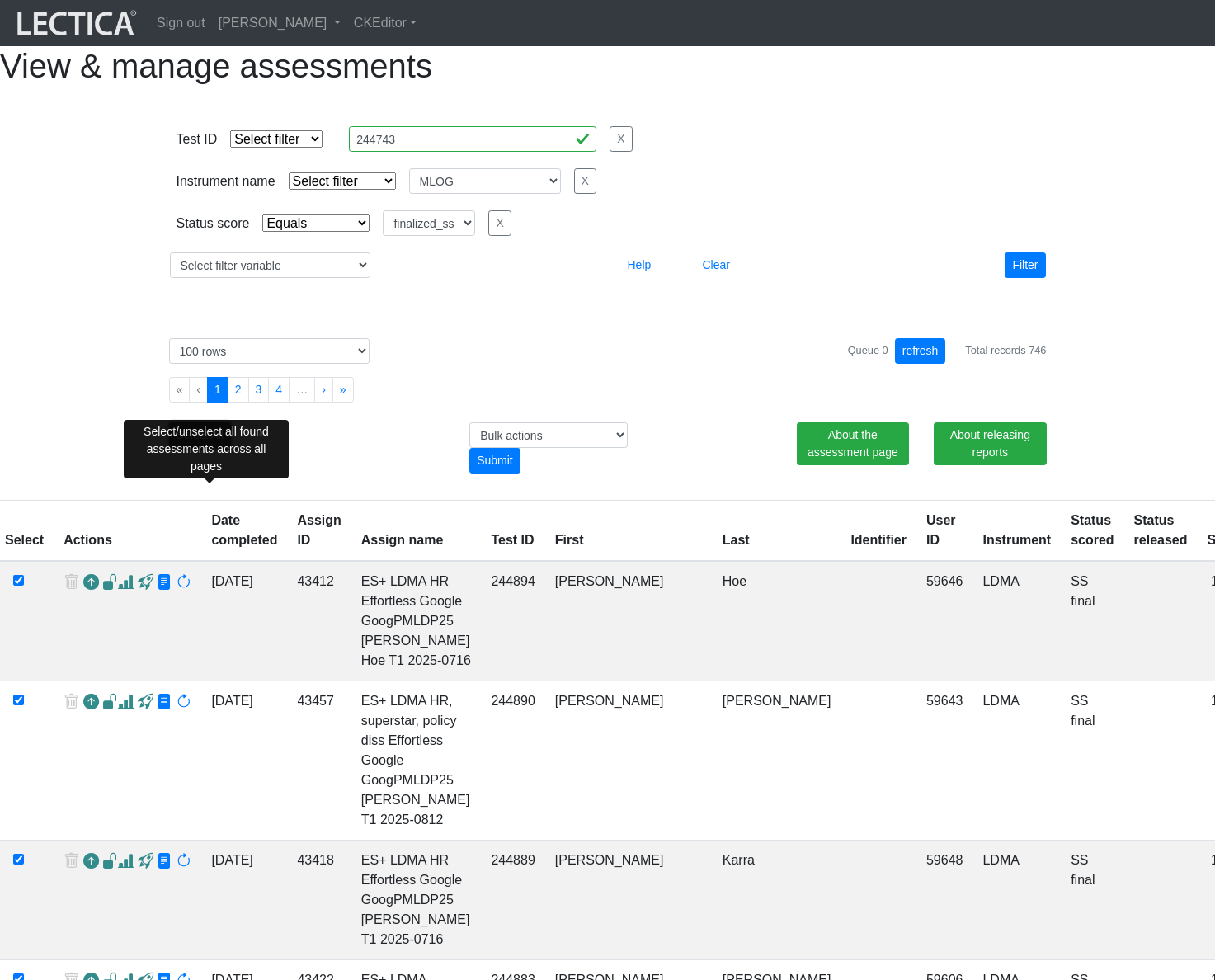
checkbox input "true"
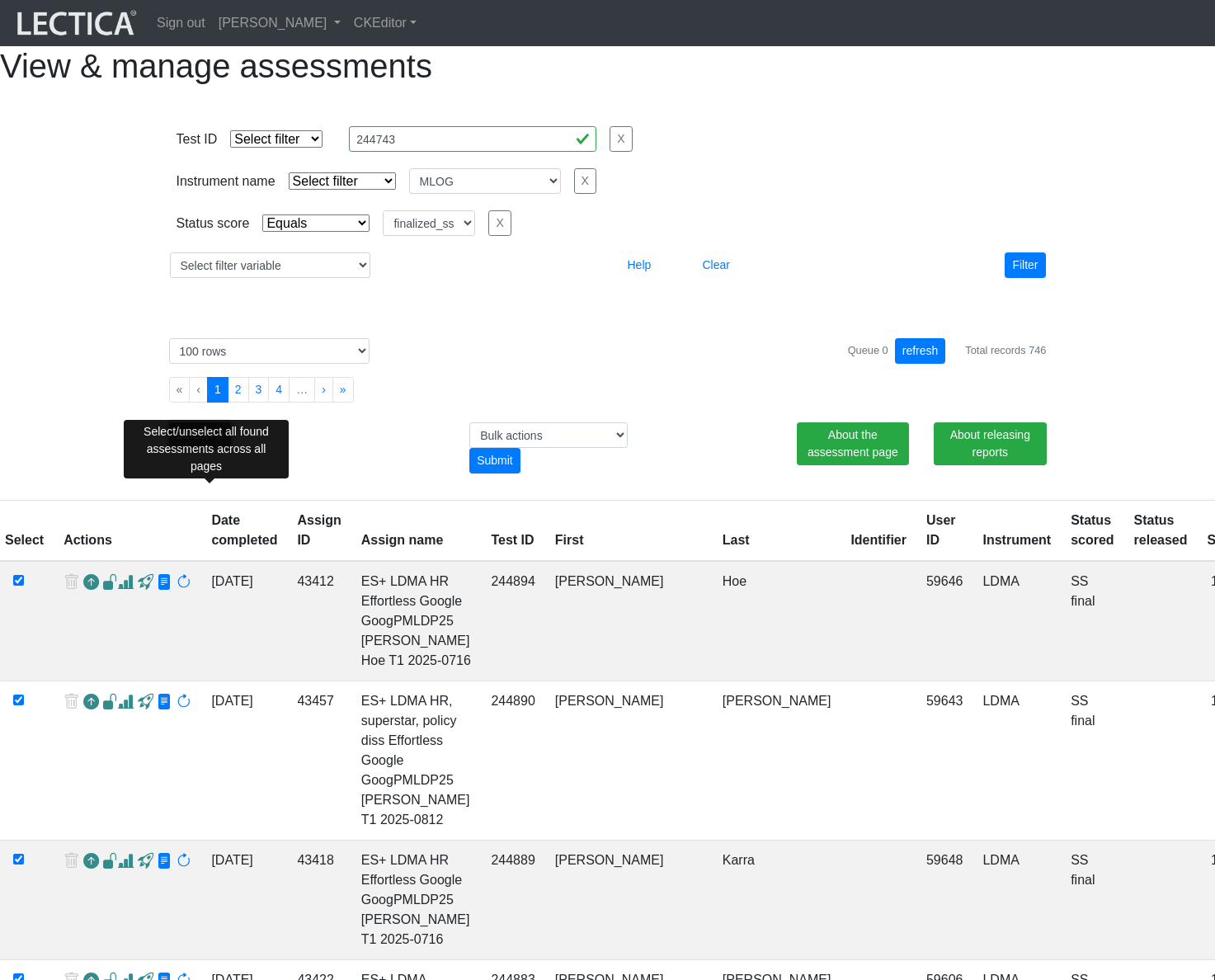
checkbox input "true"
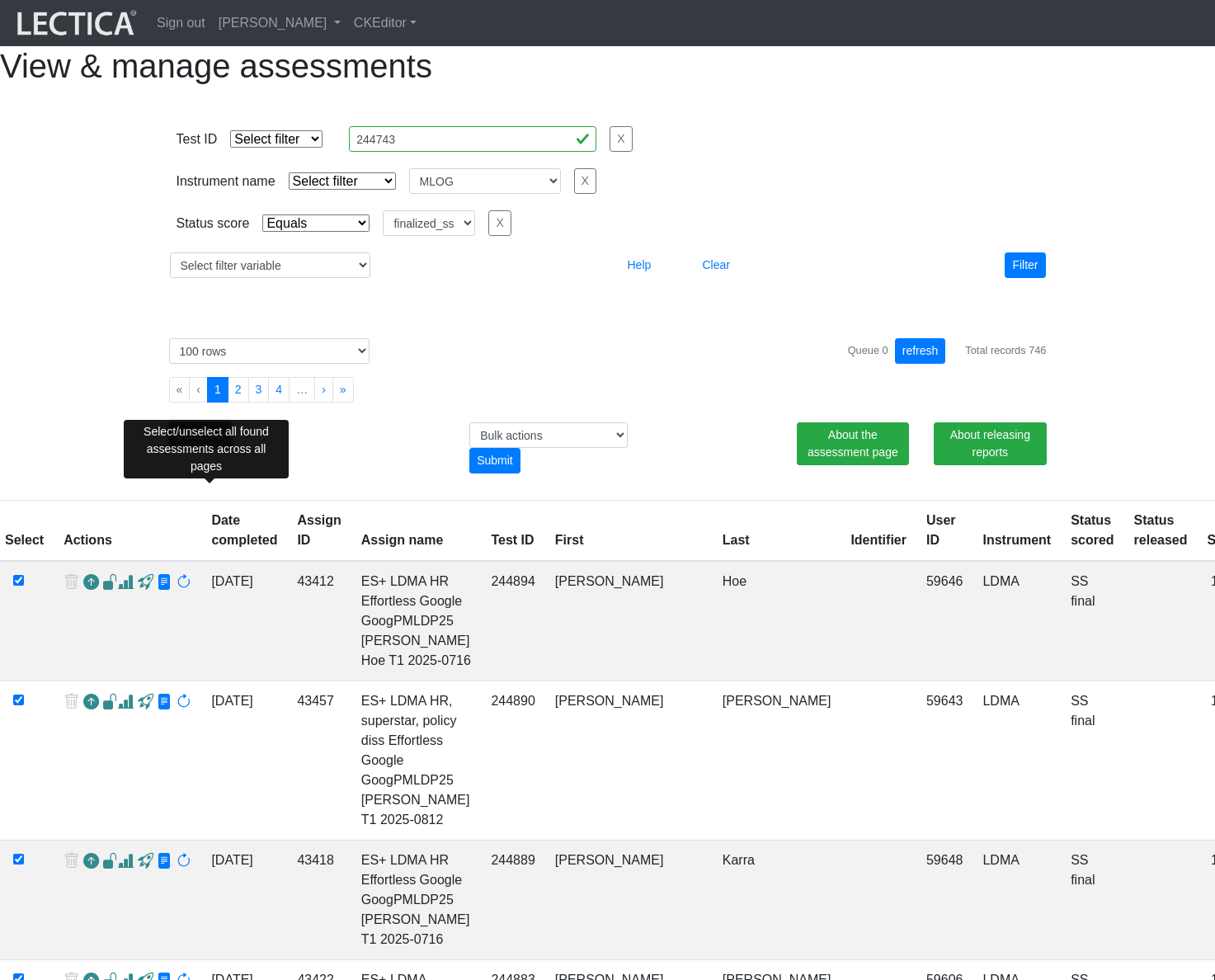
checkbox input "true"
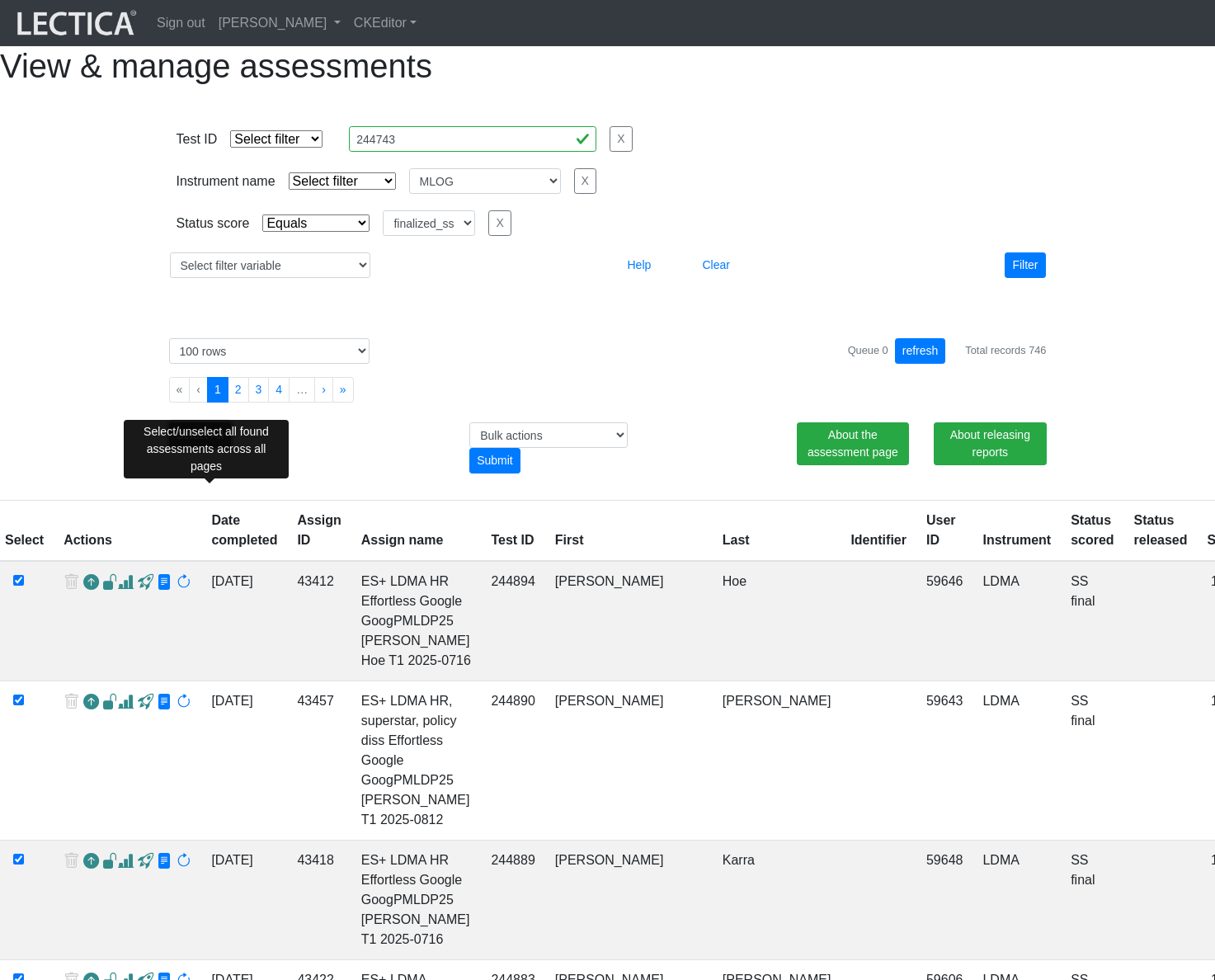
checkbox input "true"
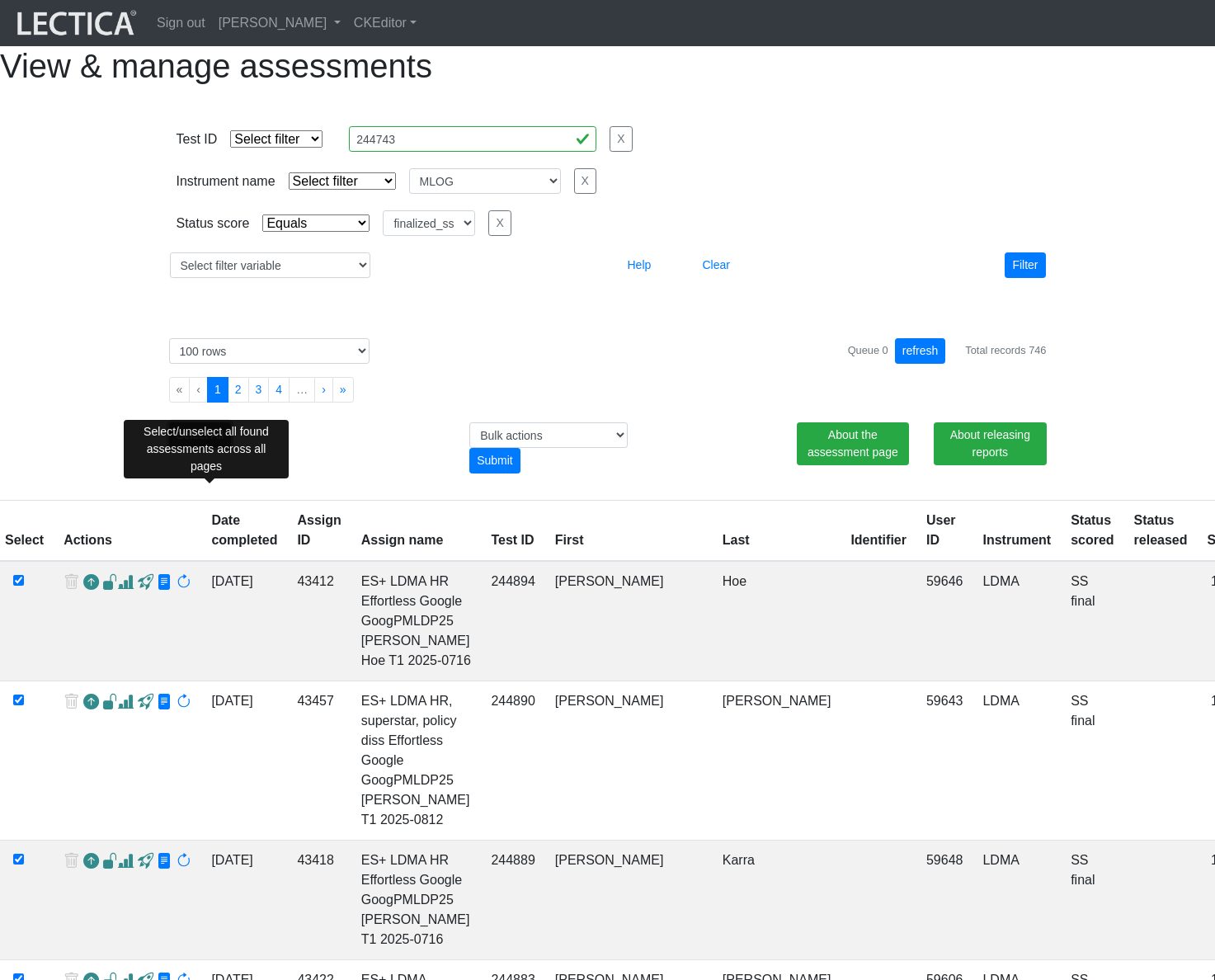
checkbox input "true"
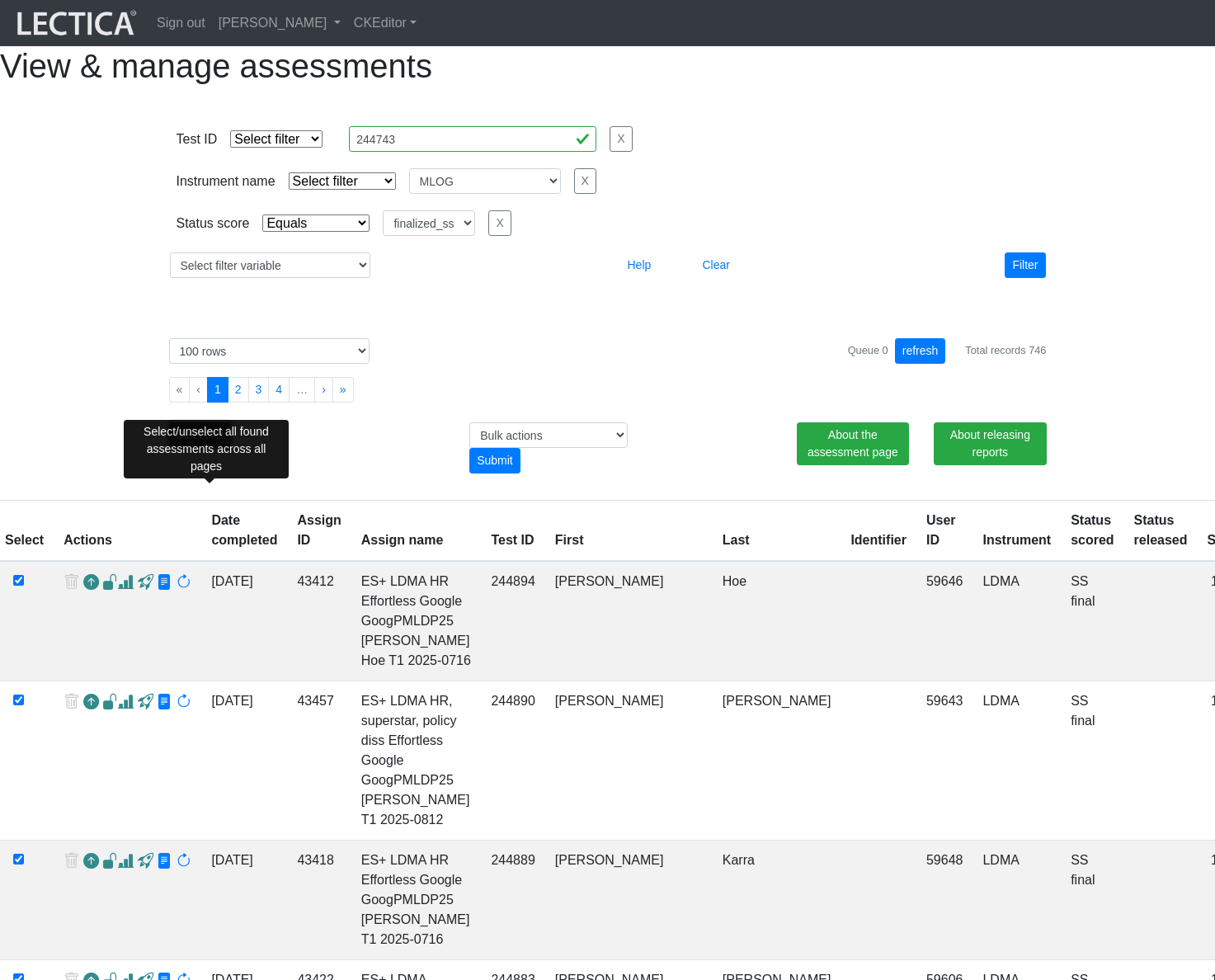
checkbox input "true"
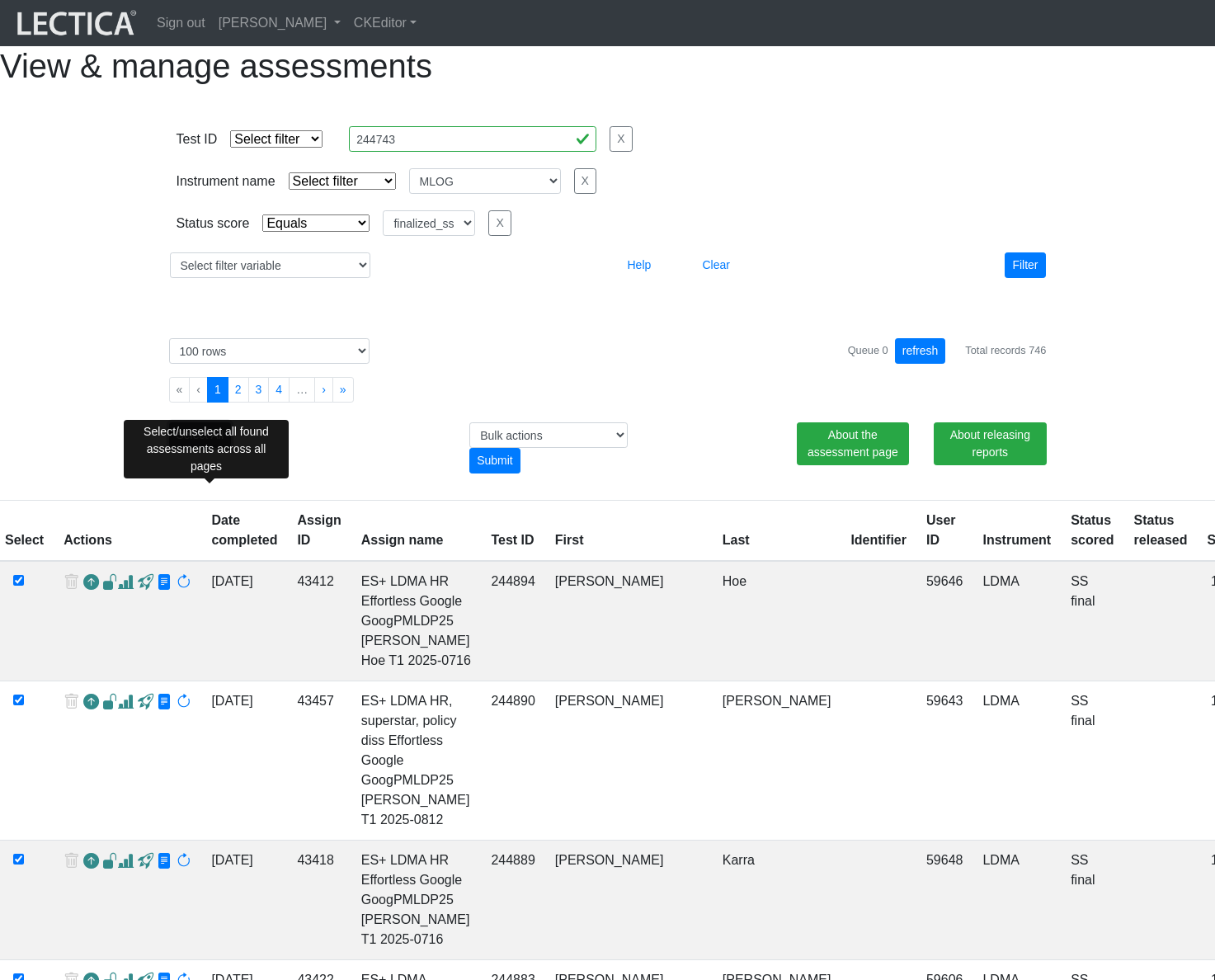
checkbox input "true"
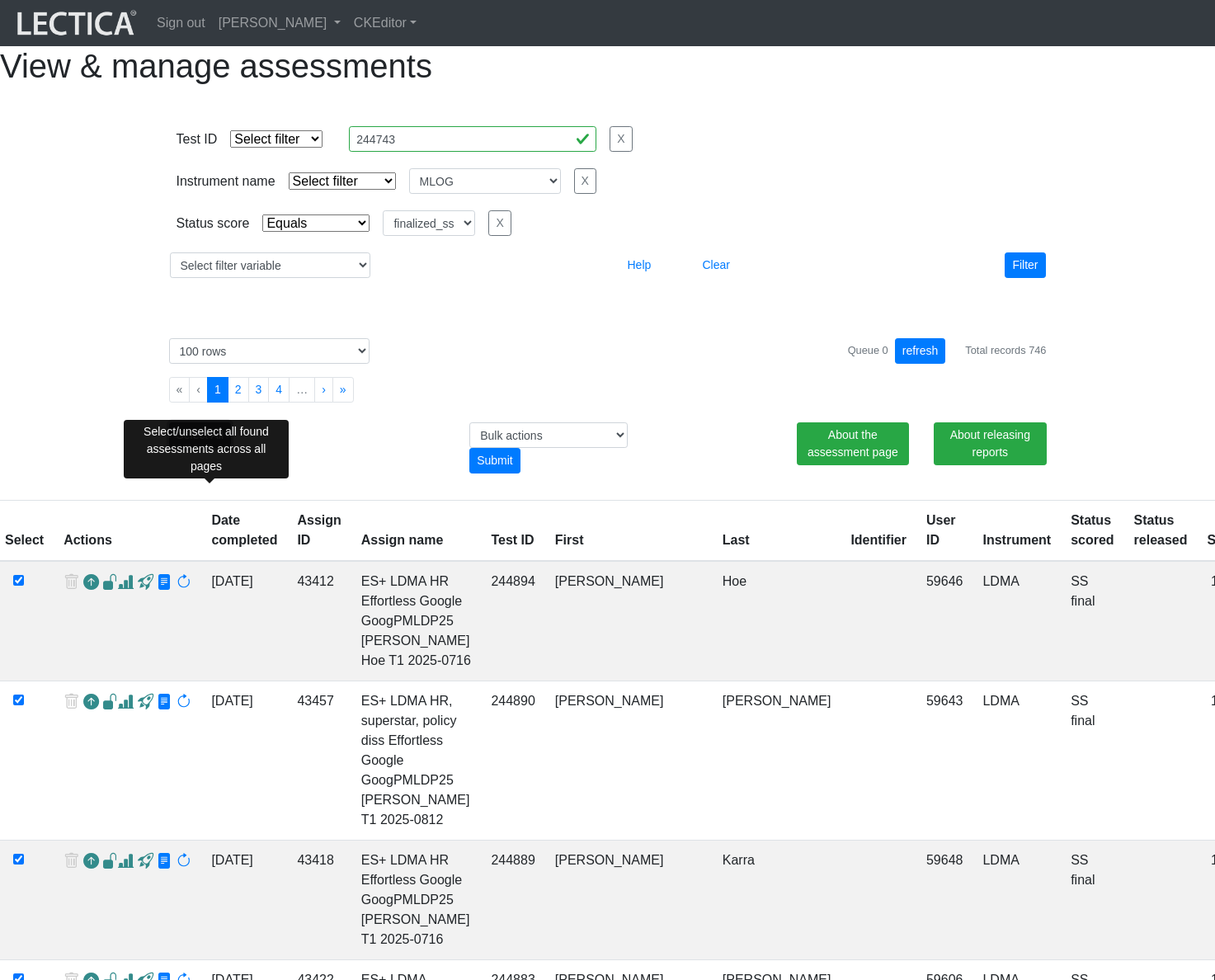
checkbox input "true"
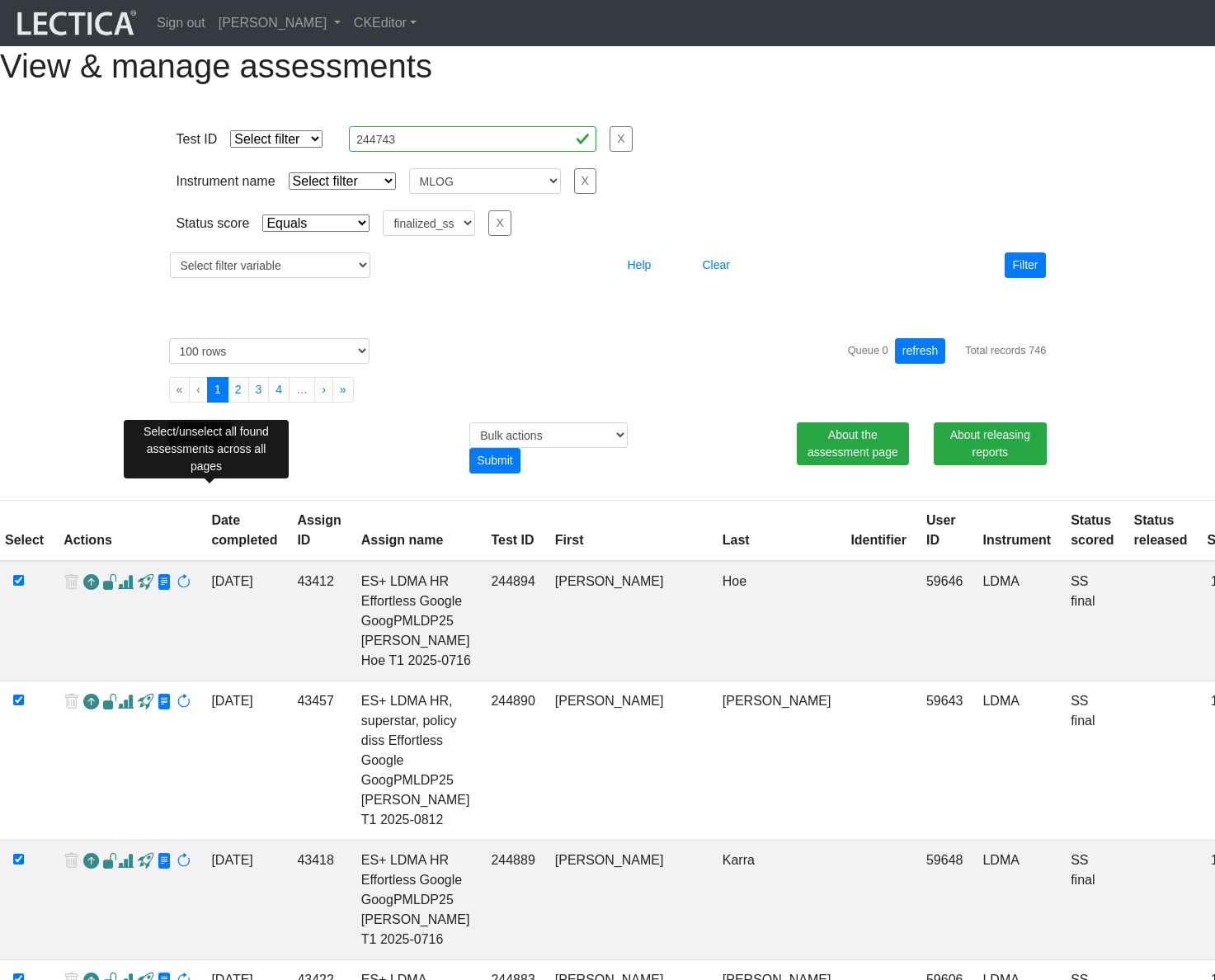
checkbox input "true"
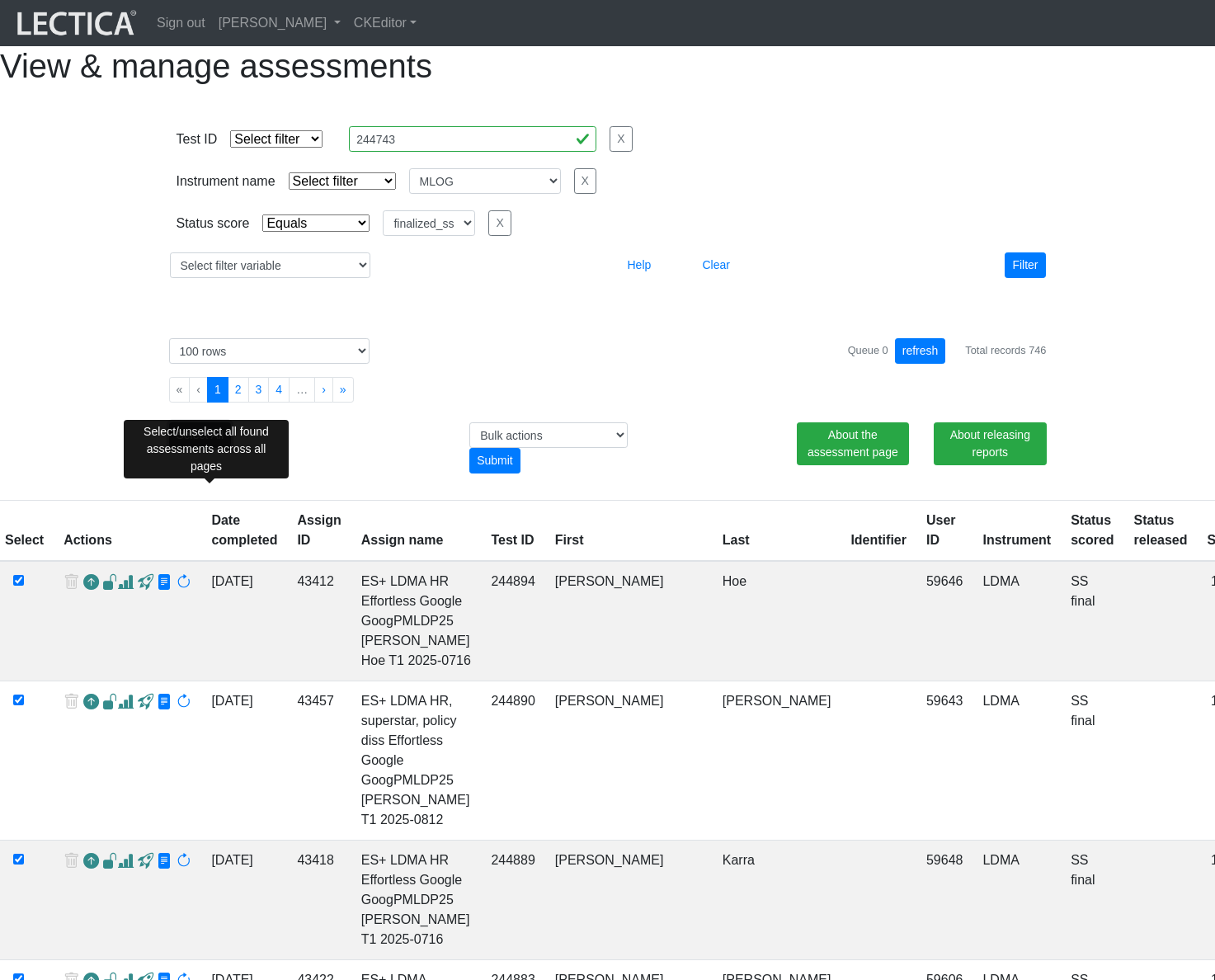
checkbox input "true"
click at [568, 448] on select "Bulk actions download test-taker data finalize cs LF show record Bulk rescore" at bounding box center [547, 435] width 158 height 26
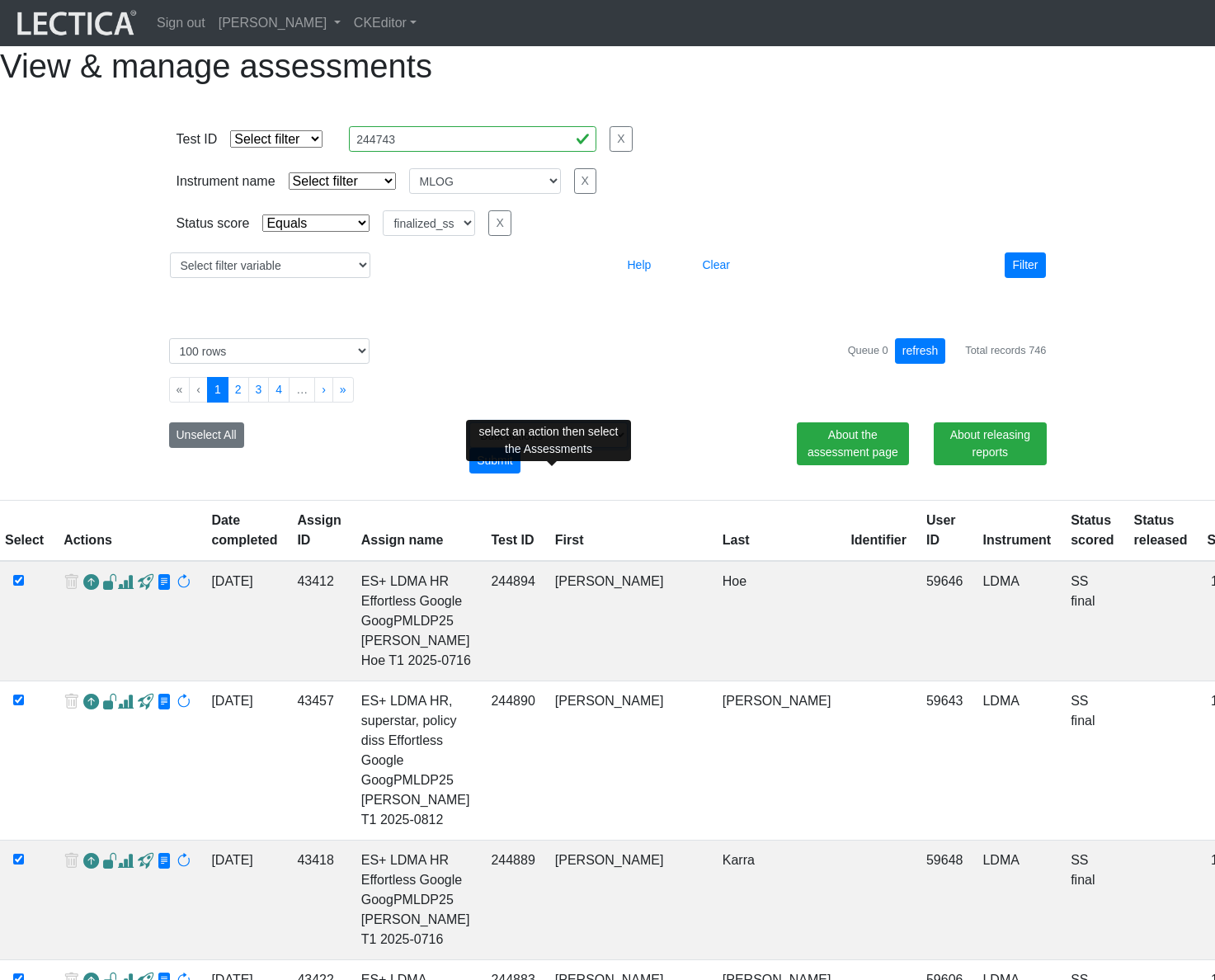
select select "bulk_rescore"
click at [469, 448] on select "Bulk actions download test-taker data finalize cs LF show record Bulk rescore" at bounding box center [547, 435] width 158 height 26
click at [497, 473] on div "Submit" at bounding box center [494, 461] width 51 height 26
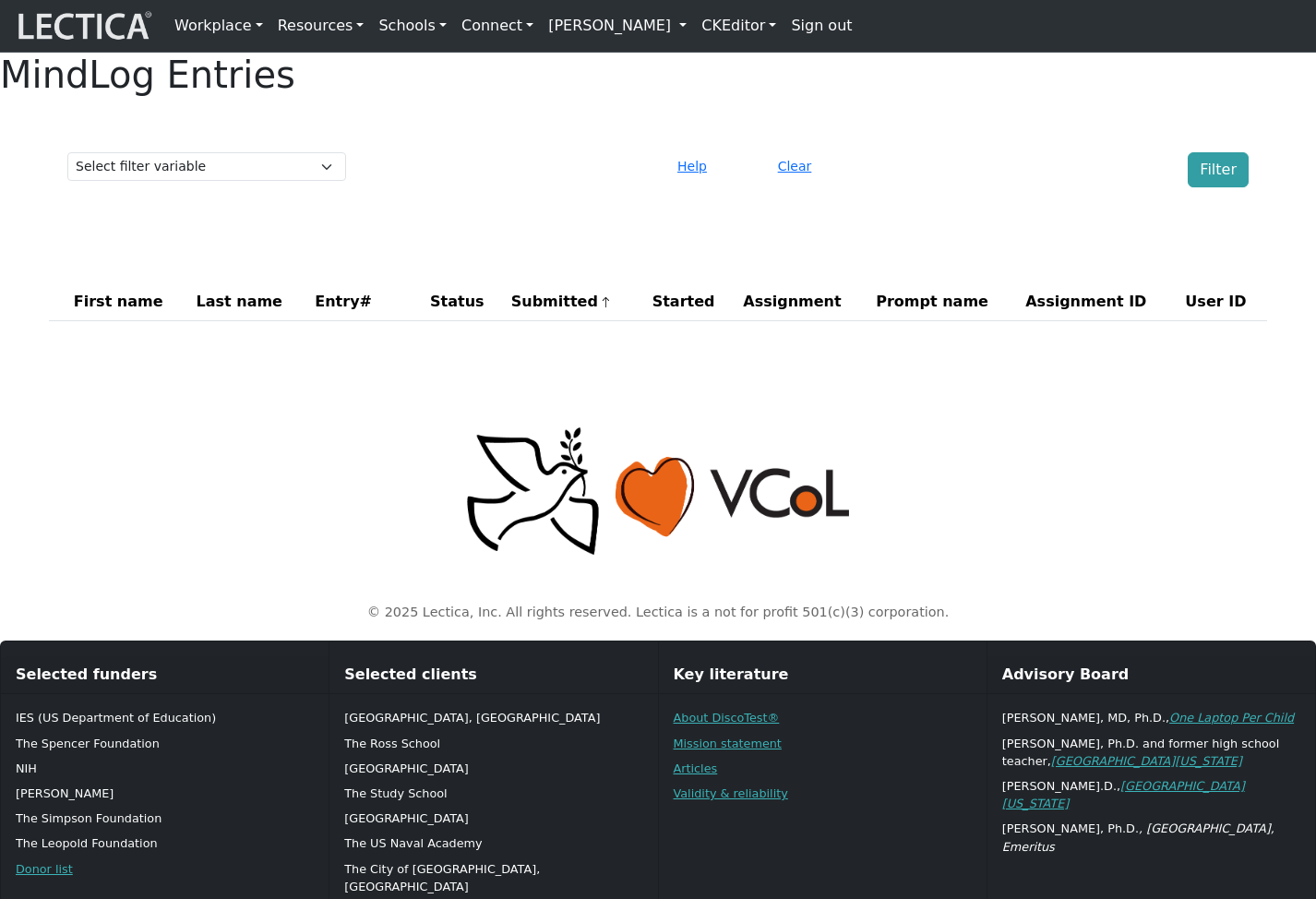
scroll to position [60, 0]
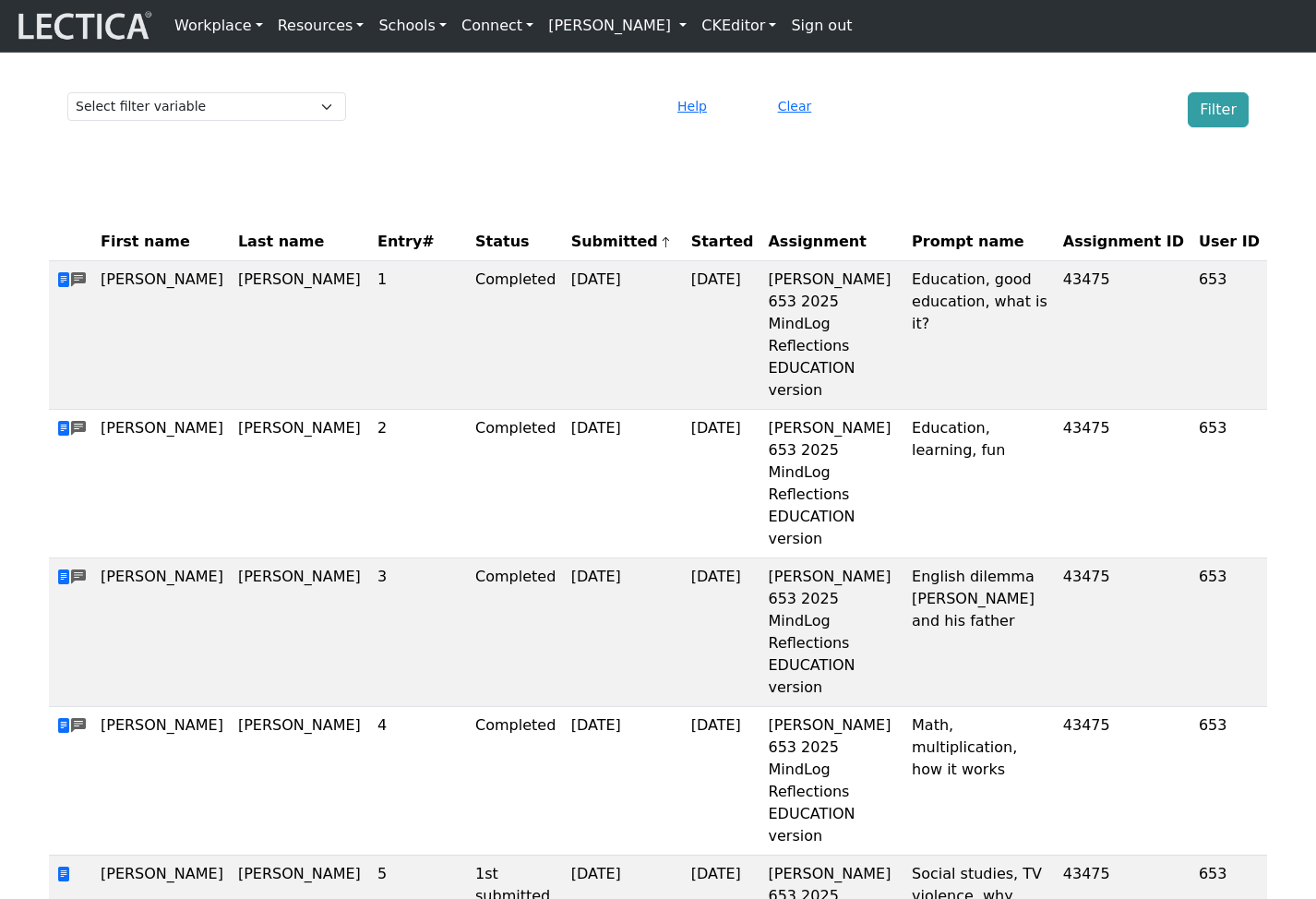
click at [644, 28] on link "[PERSON_NAME]" at bounding box center [617, 26] width 154 height 37
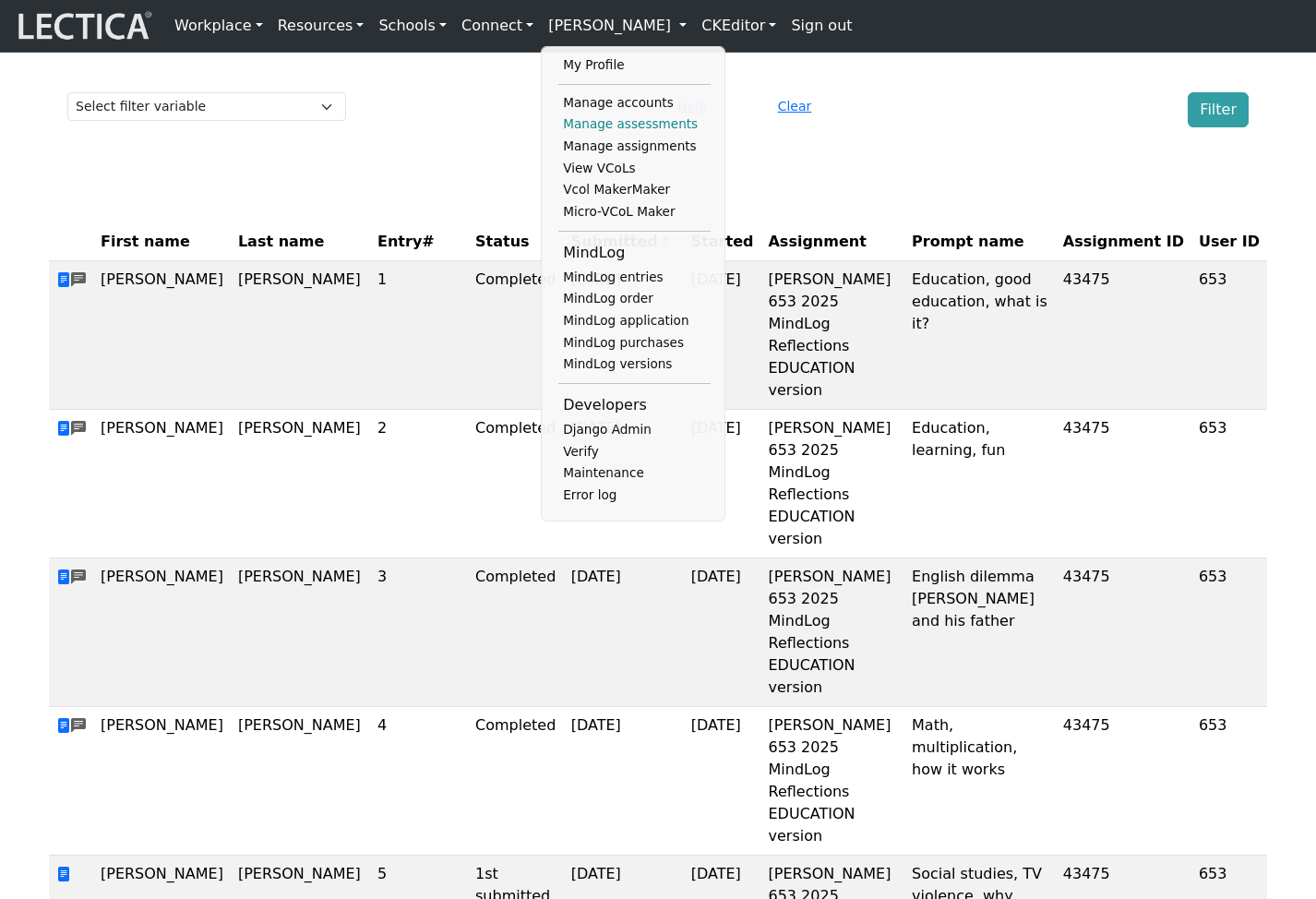
click at [607, 123] on link "Manage assessments" at bounding box center [635, 124] width 153 height 22
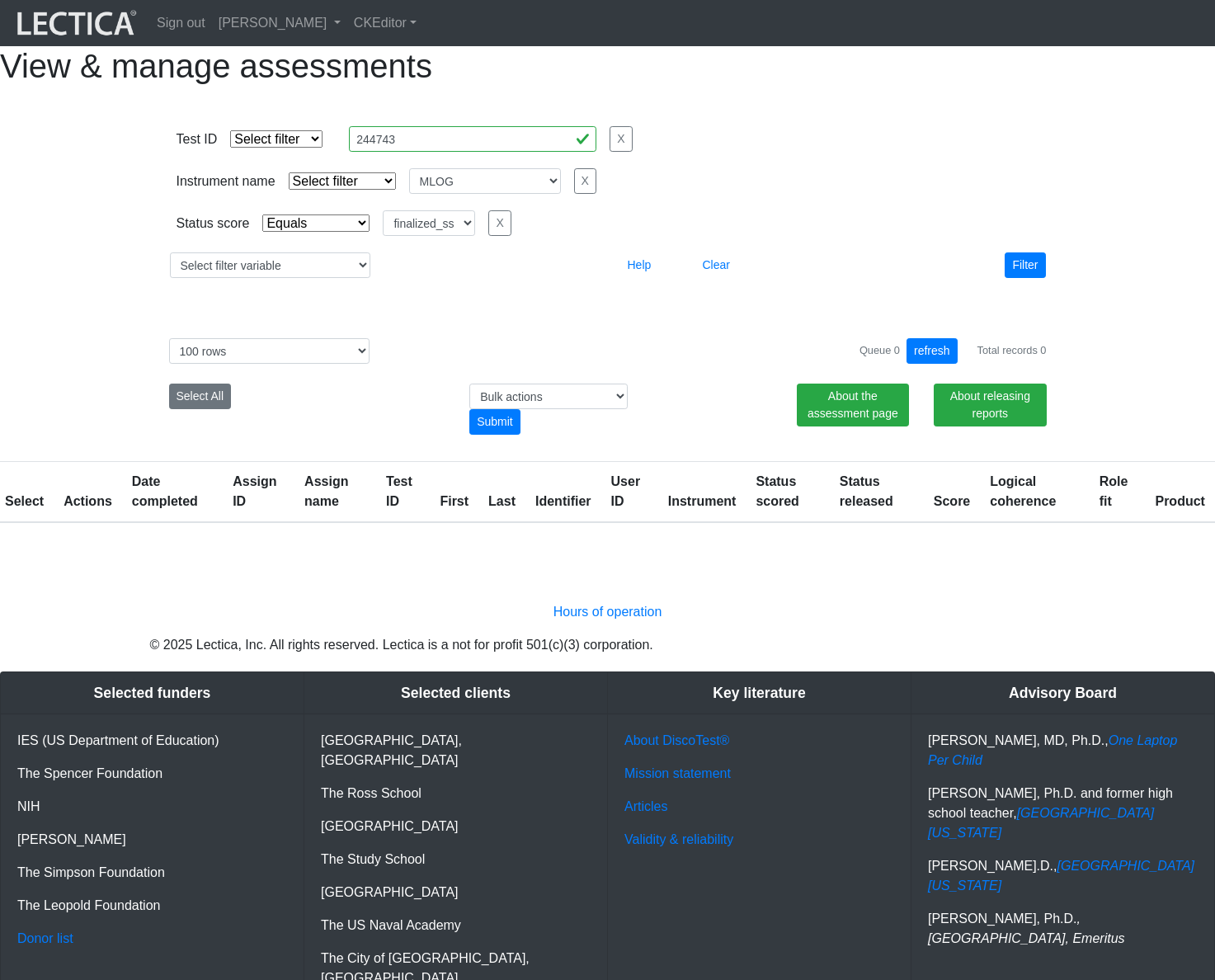
select select
select select "MLOG"
select select "finalized_ss"
select select "100"
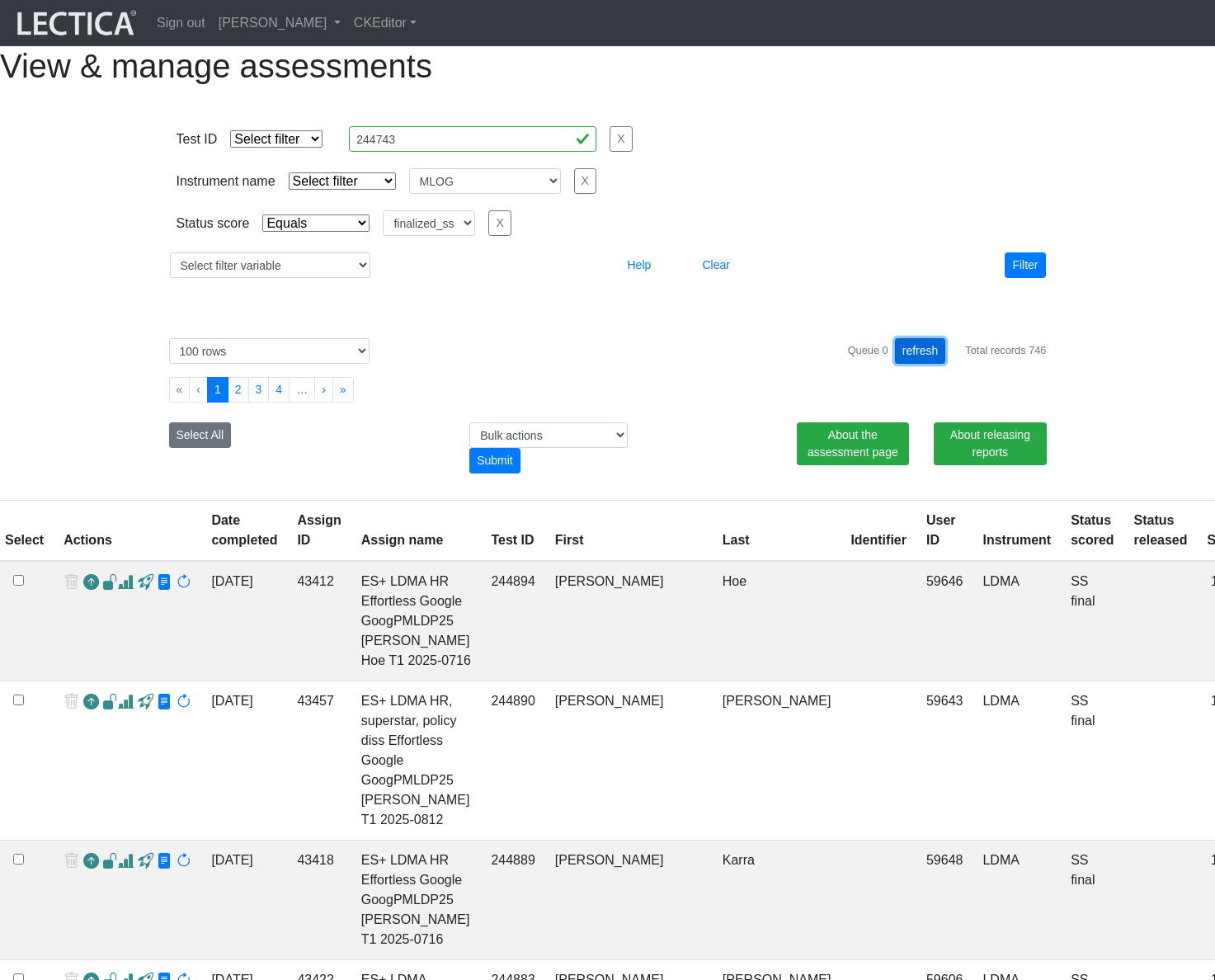
click at [915, 364] on button "refresh" at bounding box center [920, 351] width 51 height 26
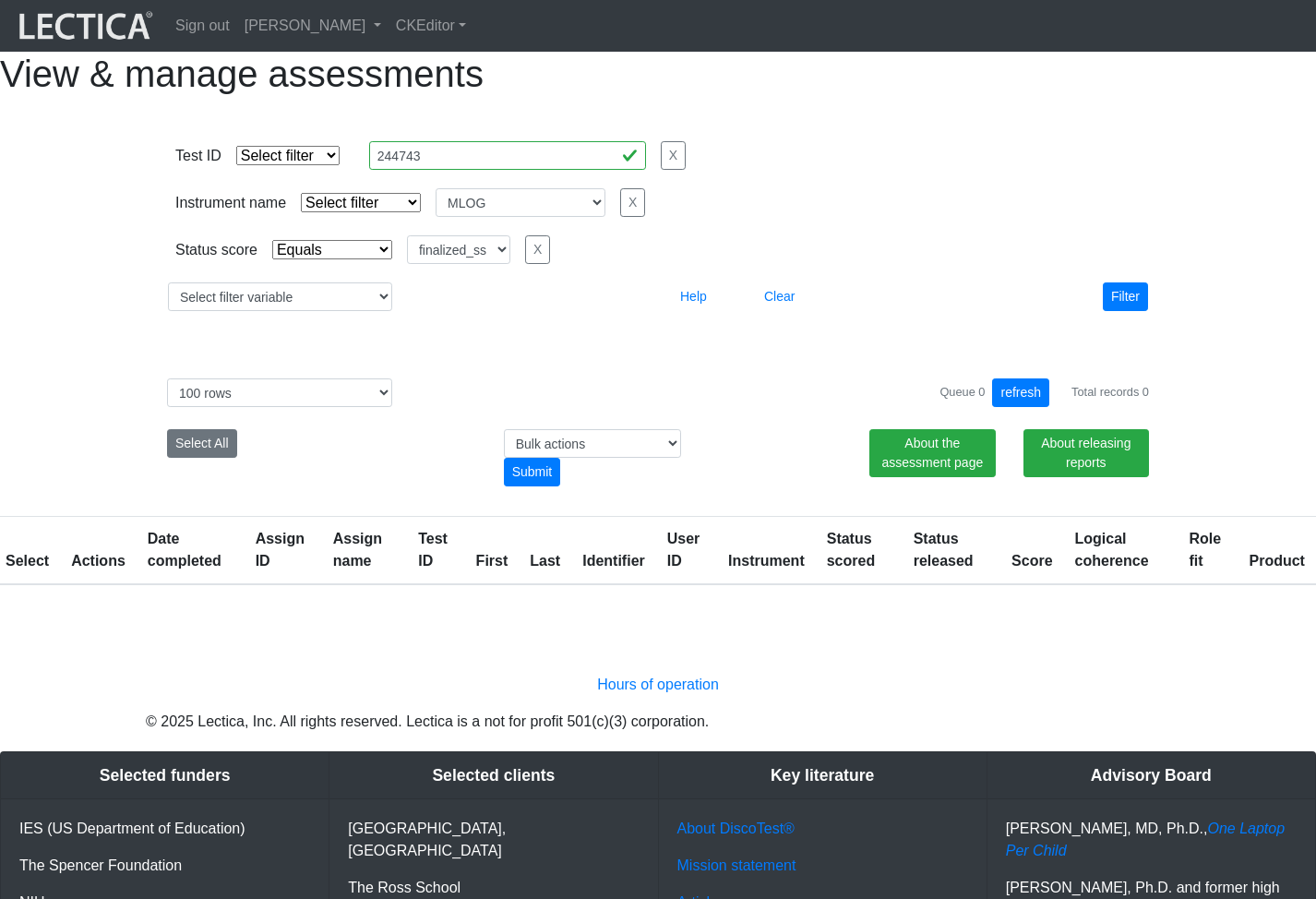
select select
select select "MLOG"
select select "finalized_ss"
select select "100"
